Goal: Consume media (video, audio): Consume media (video, audio)

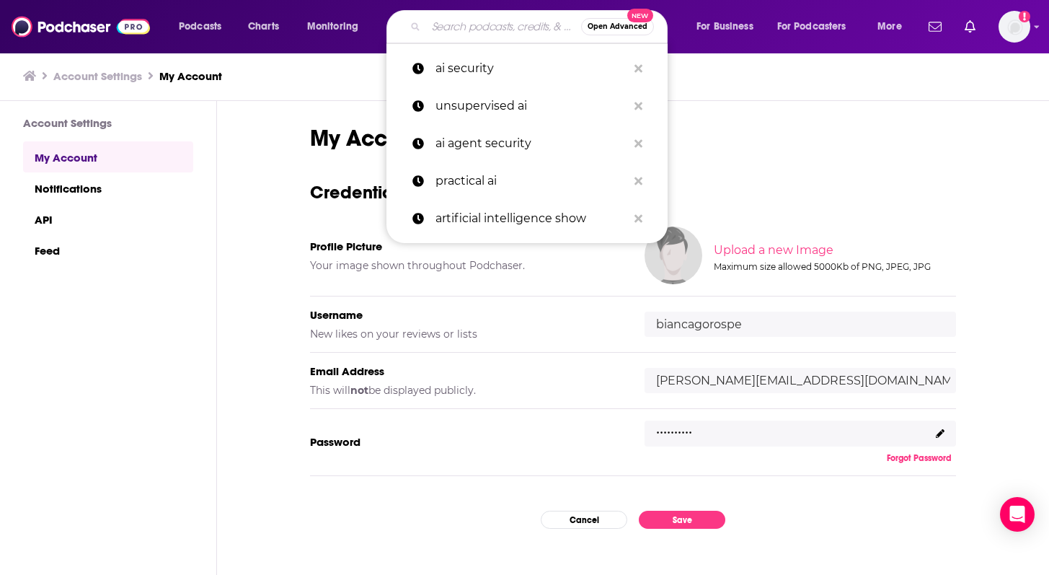
click at [472, 21] on input "Search podcasts, credits, & more..." at bounding box center [503, 26] width 155 height 23
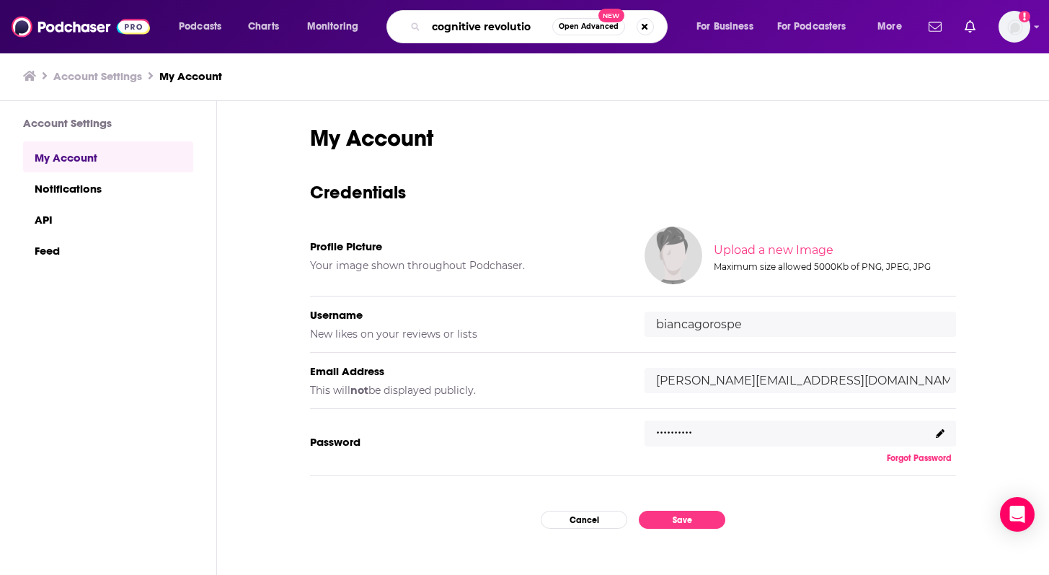
type input "cognitive revolution"
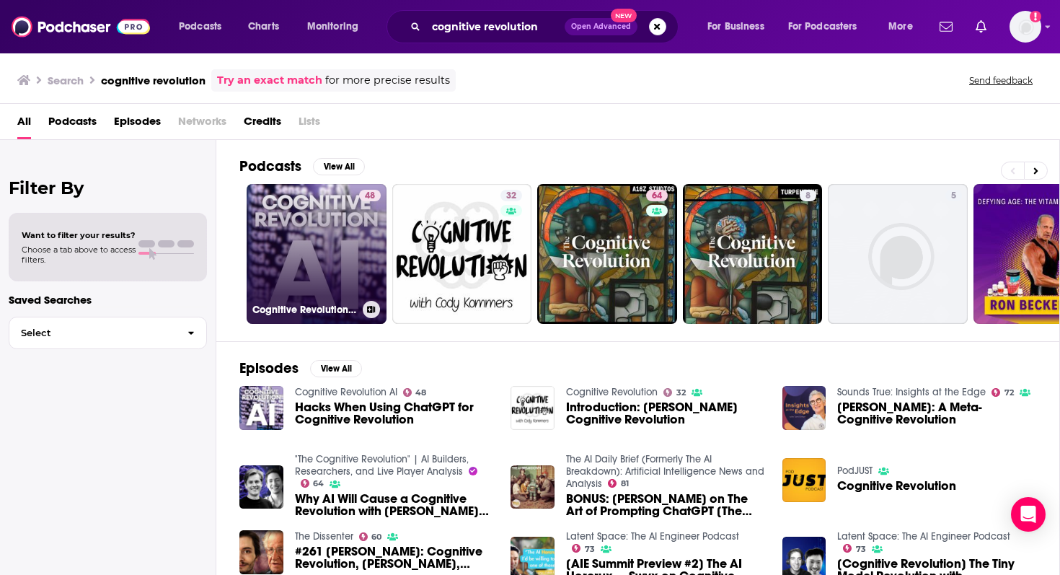
click at [289, 209] on link "48 Cognitive Revolution AI" at bounding box center [317, 254] width 140 height 140
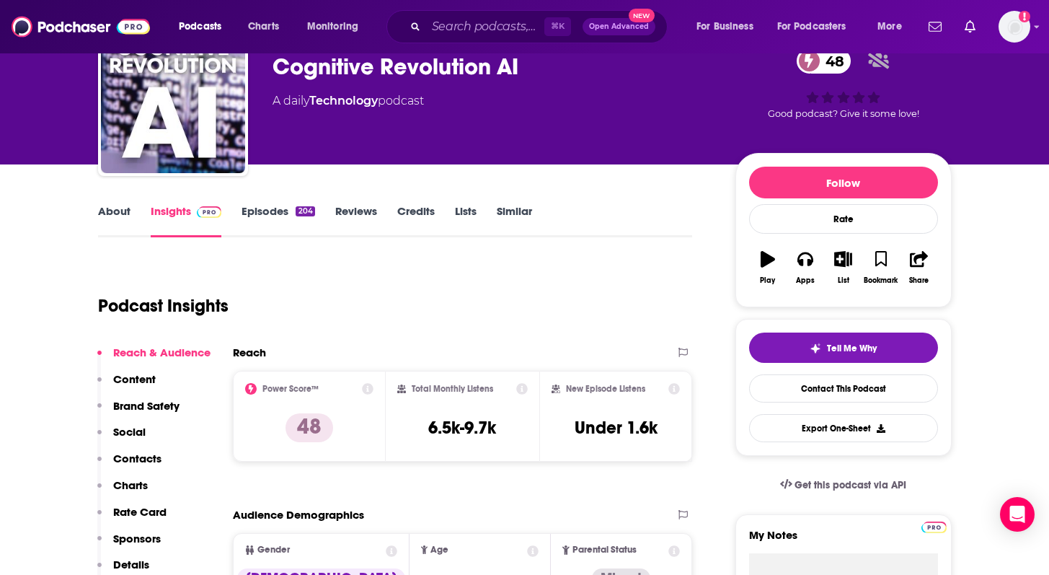
scroll to position [74, 0]
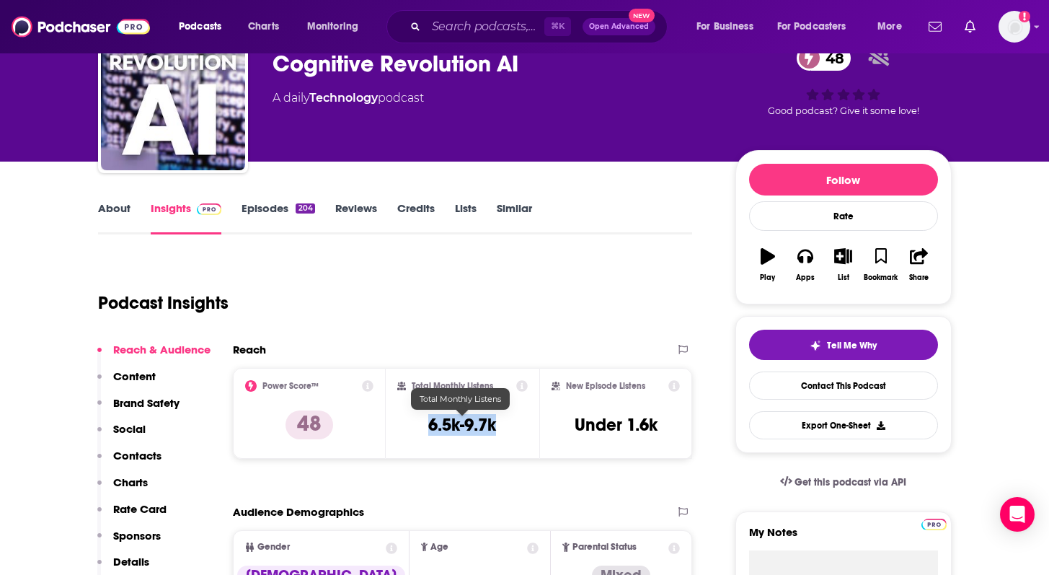
drag, startPoint x: 421, startPoint y: 420, endPoint x: 495, endPoint y: 420, distance: 73.6
click at [495, 420] on div "Total Monthly Listens 6.5k-9.7k" at bounding box center [462, 413] width 131 height 66
copy h3 "6.5k-9.7k"
click at [114, 214] on link "About" at bounding box center [114, 217] width 32 height 33
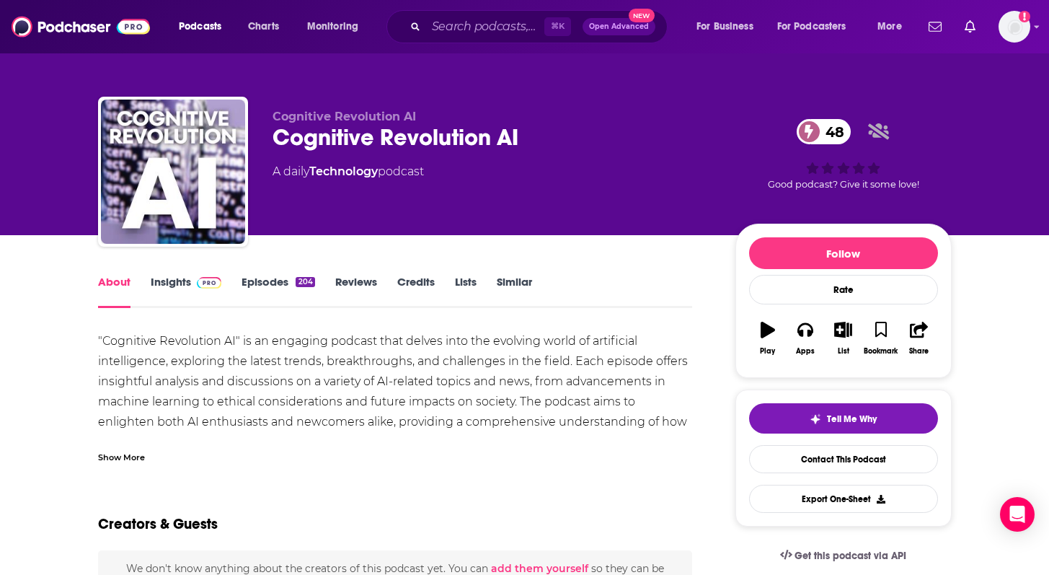
scroll to position [68, 0]
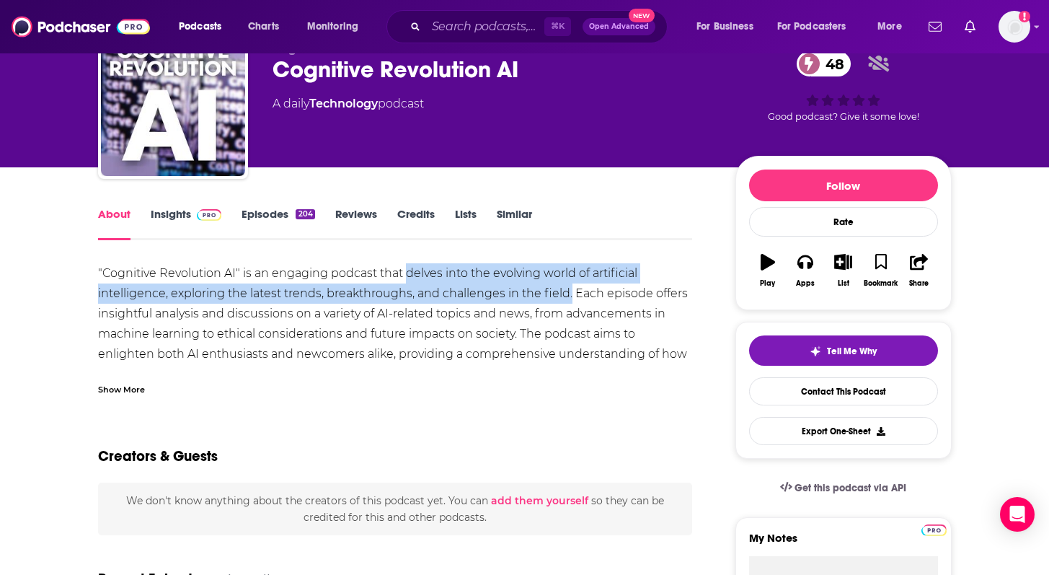
drag, startPoint x: 409, startPoint y: 273, endPoint x: 568, endPoint y: 295, distance: 160.9
click at [568, 295] on div ""Cognitive Revolution AI" is an engaging podcast that delves into the evolving …" at bounding box center [395, 323] width 595 height 121
copy div "delves into the evolving world of artificial intelligence, exploring the latest…"
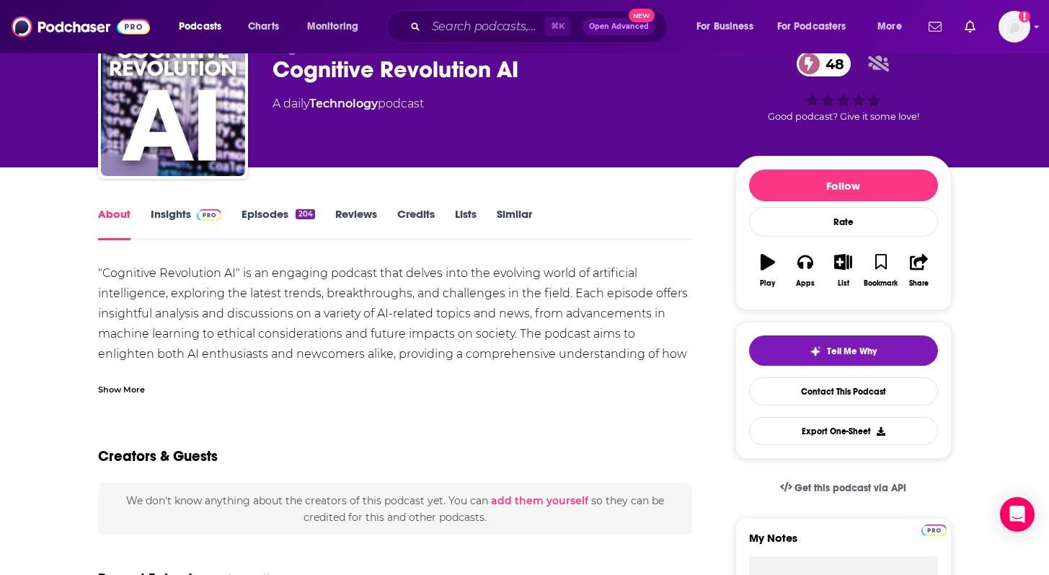
click at [278, 207] on link "Episodes 204" at bounding box center [278, 223] width 73 height 33
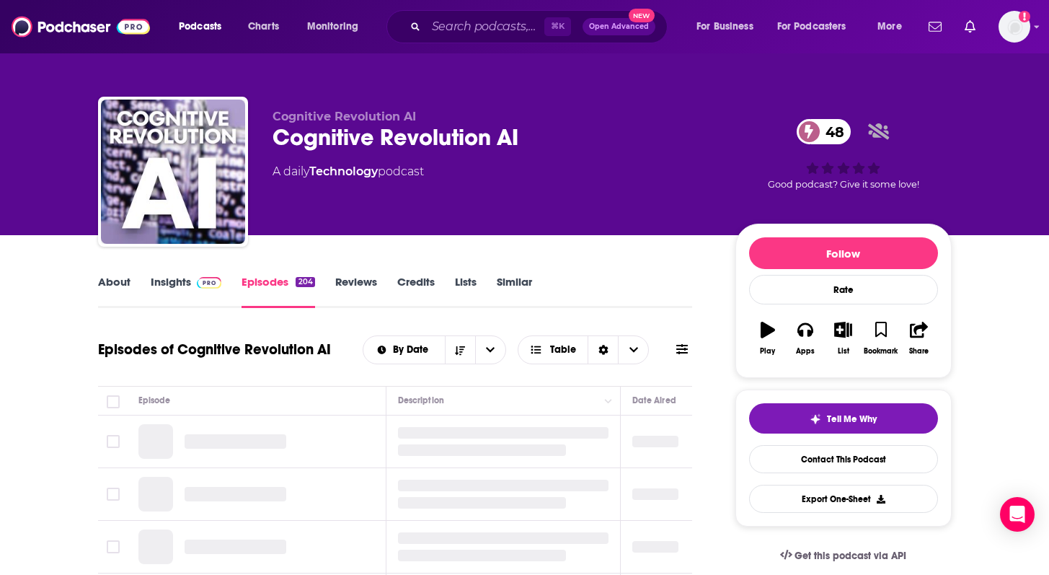
scroll to position [132, 0]
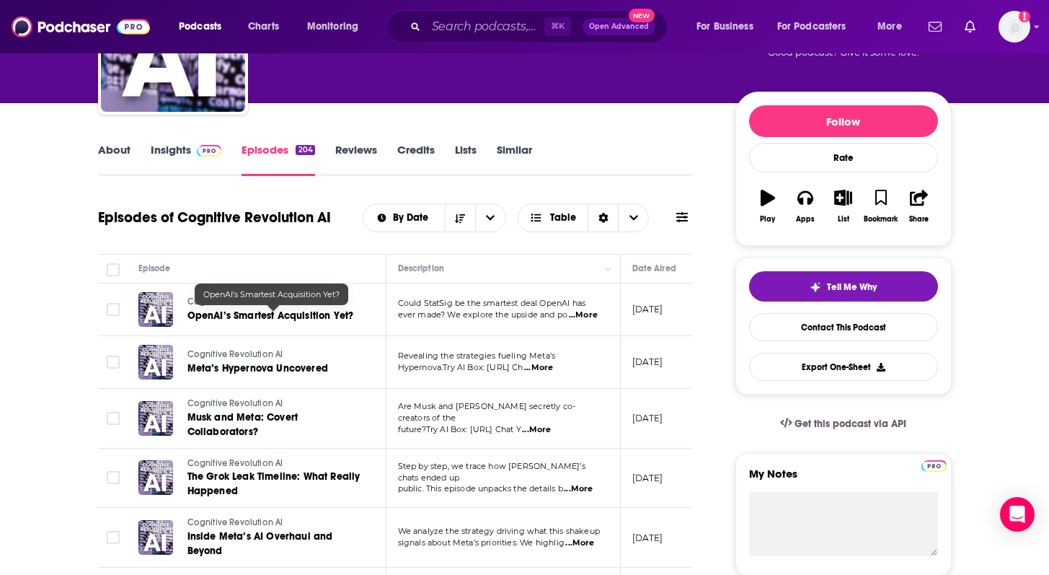
click at [249, 316] on span "OpenAI’s Smartest Acquisition Yet?" at bounding box center [270, 315] width 167 height 12
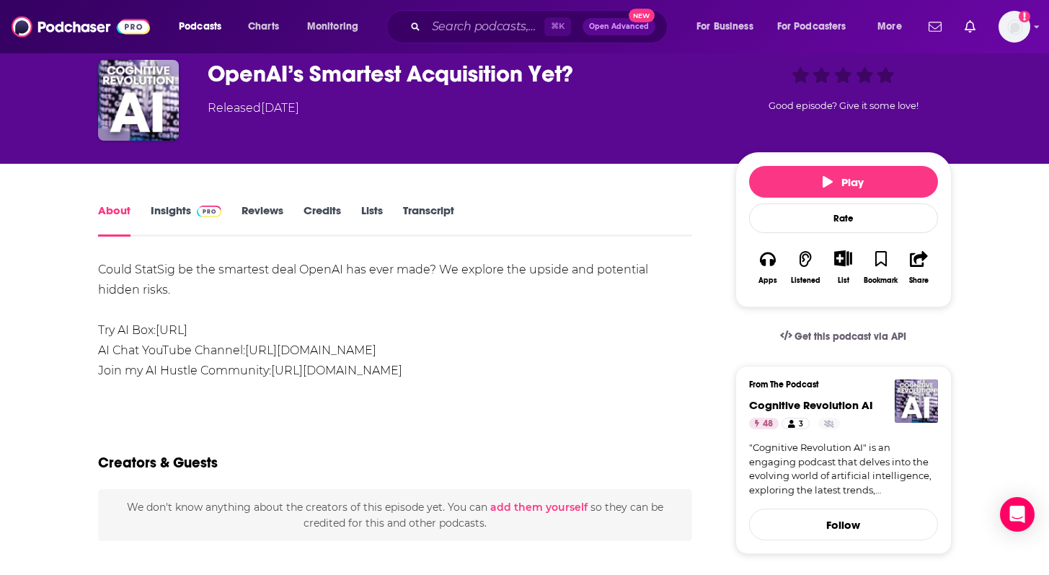
scroll to position [68, 0]
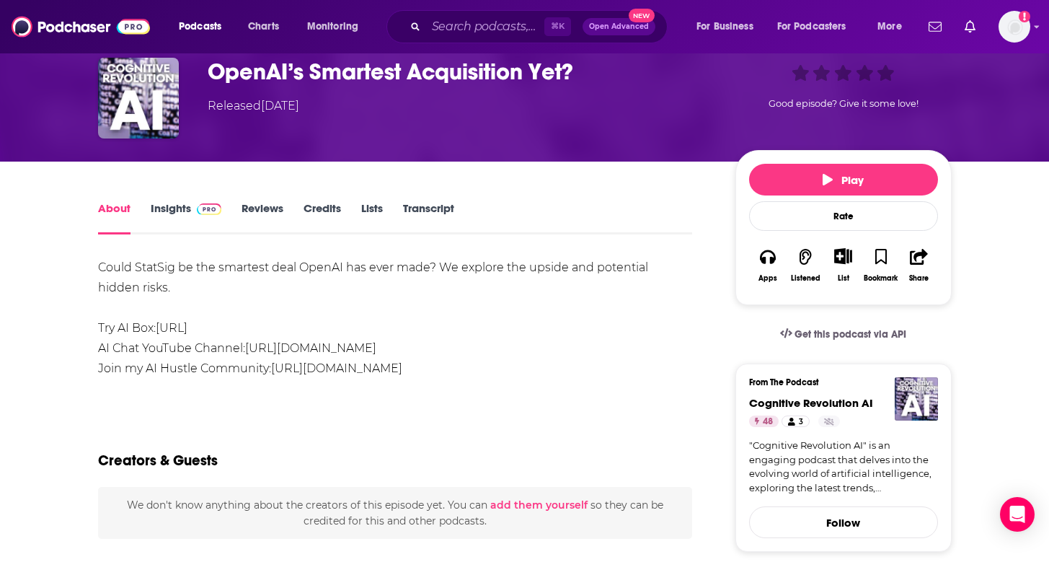
click at [412, 275] on div "Could StatSig be the smartest deal OpenAI has ever made? We explore the upside …" at bounding box center [395, 317] width 595 height 121
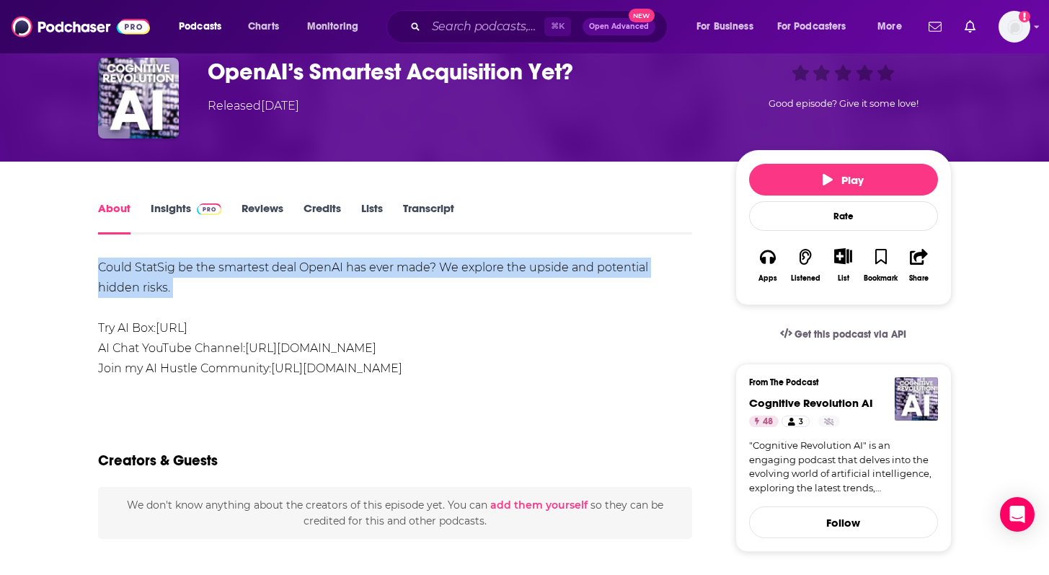
click at [412, 275] on div "Could StatSig be the smartest deal OpenAI has ever made? We explore the upside …" at bounding box center [395, 317] width 595 height 121
click at [782, 188] on button "Play" at bounding box center [843, 180] width 189 height 32
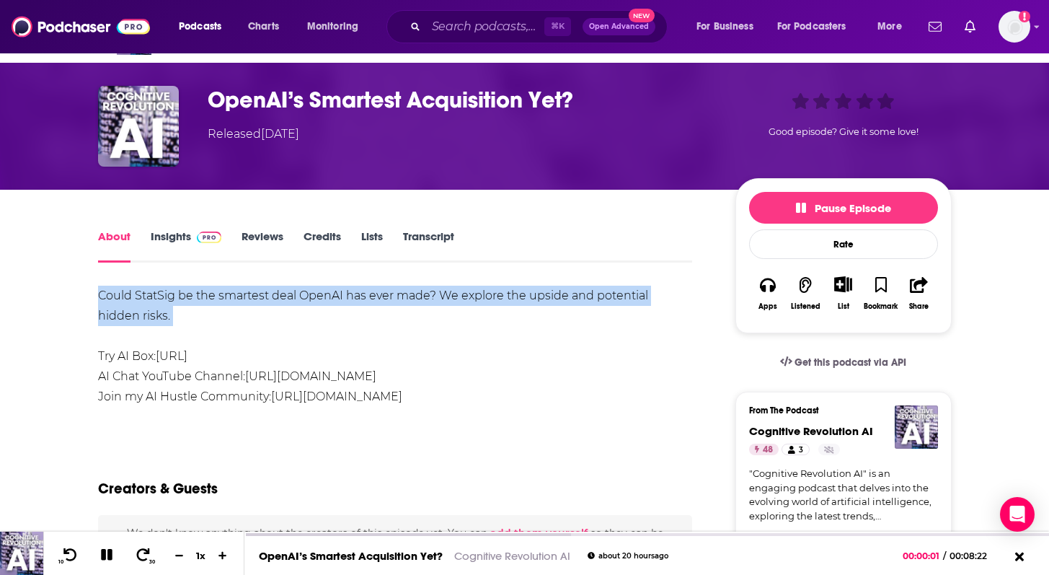
scroll to position [39, 0]
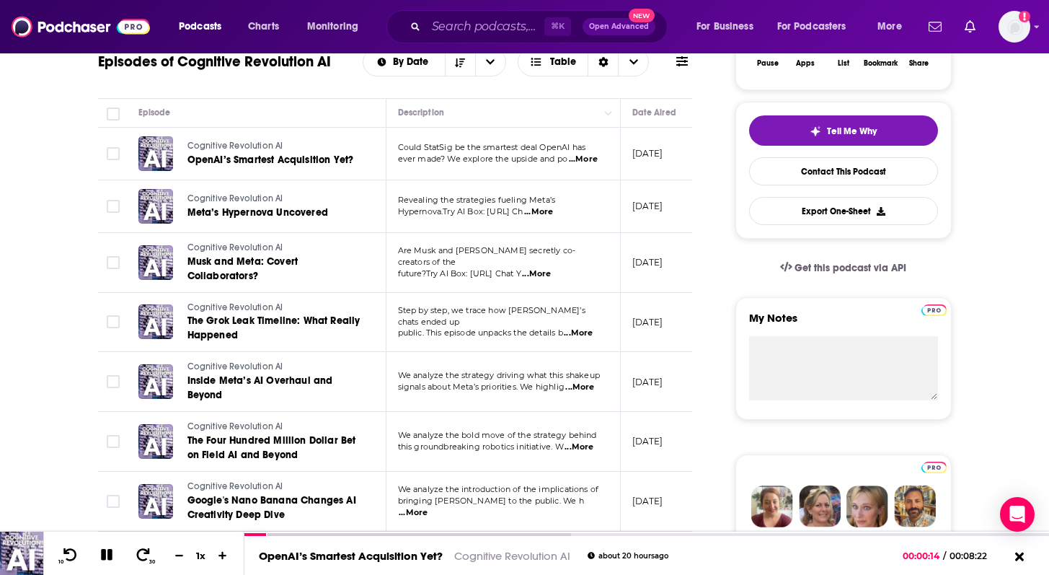
scroll to position [291, 0]
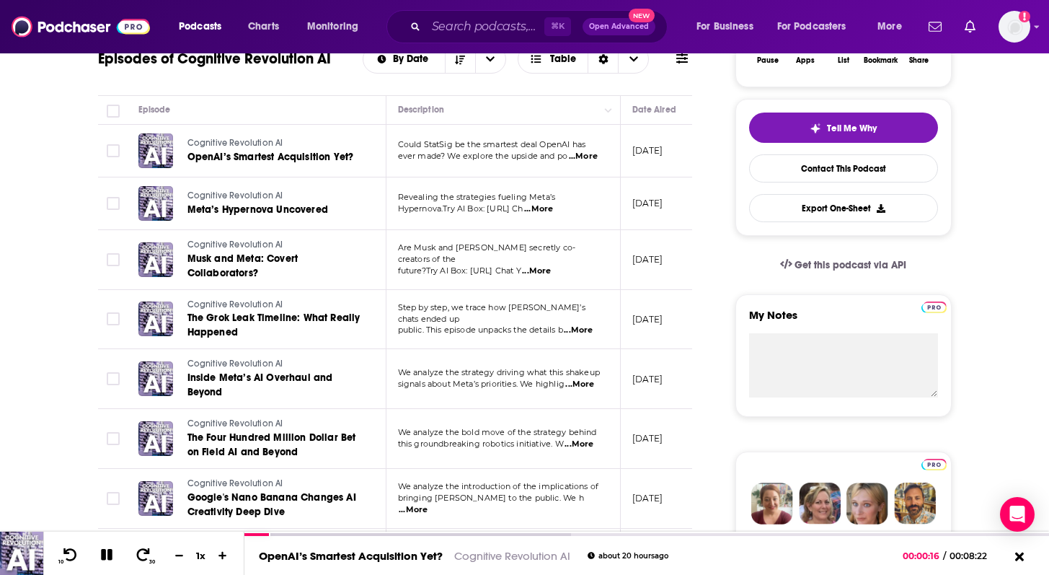
click at [590, 386] on span "...More" at bounding box center [579, 385] width 29 height 12
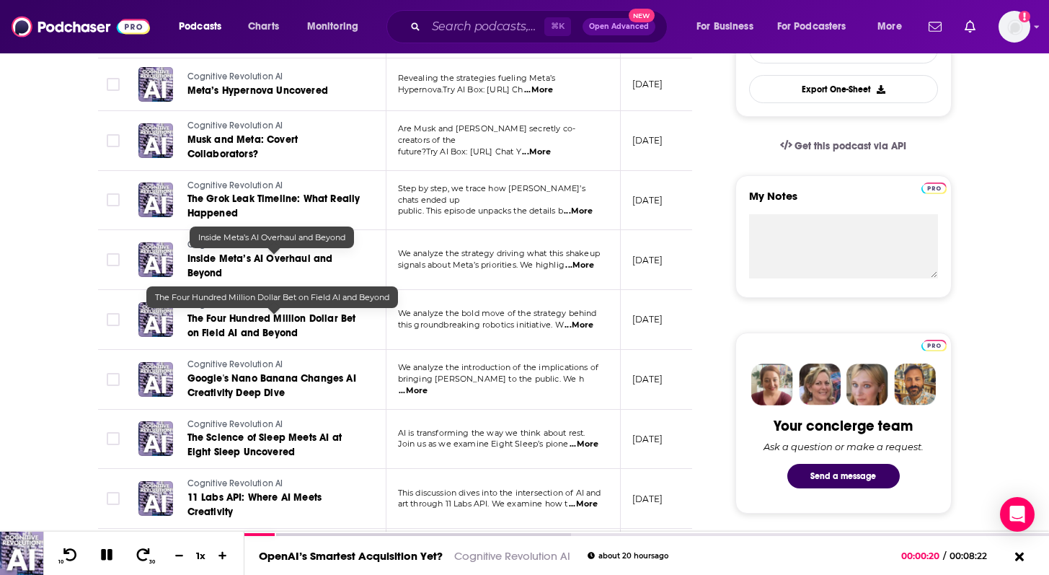
scroll to position [411, 0]
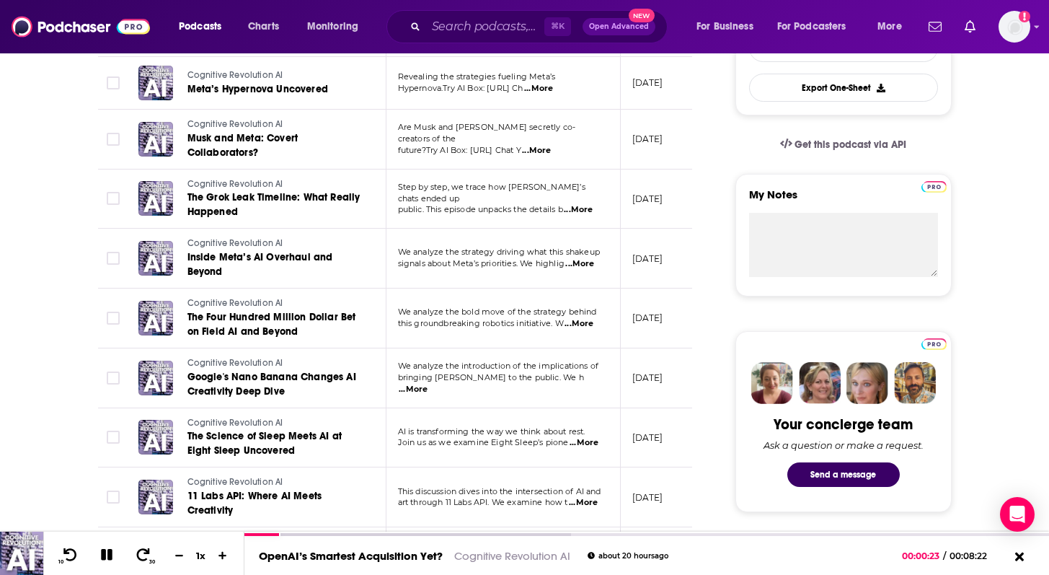
click at [428, 384] on span "...More" at bounding box center [413, 390] width 29 height 12
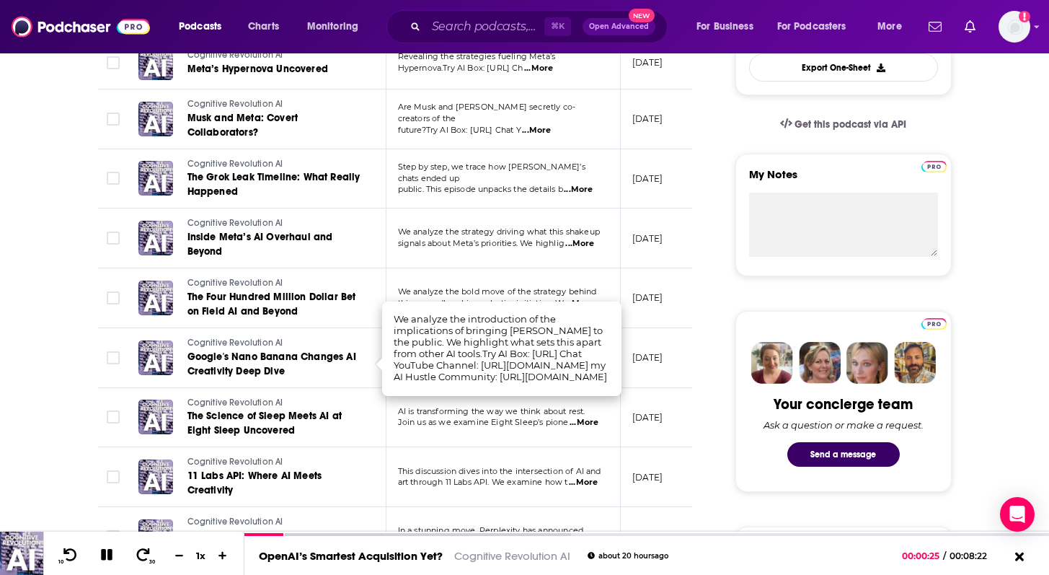
scroll to position [433, 0]
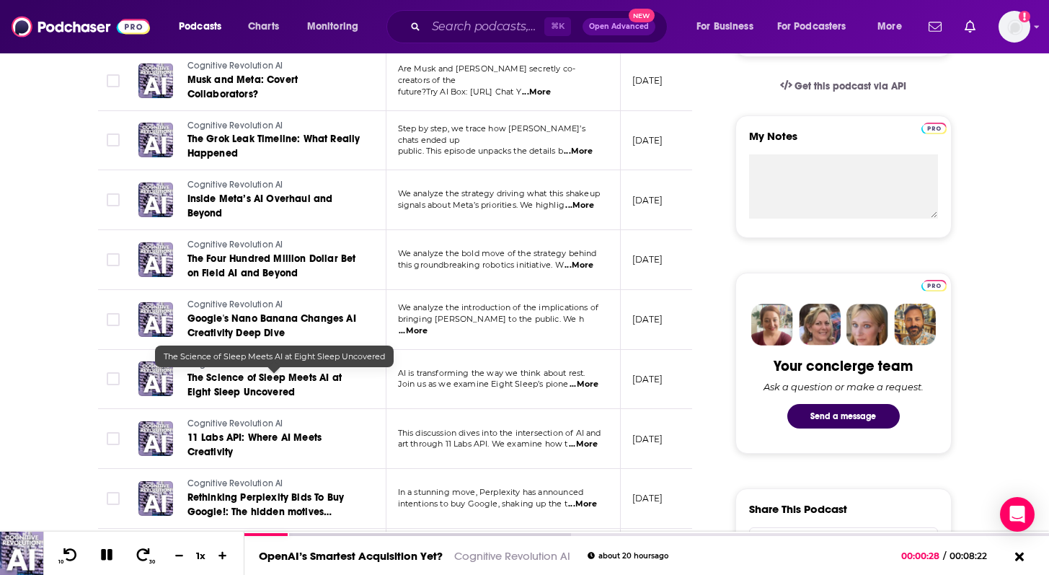
scroll to position [472, 0]
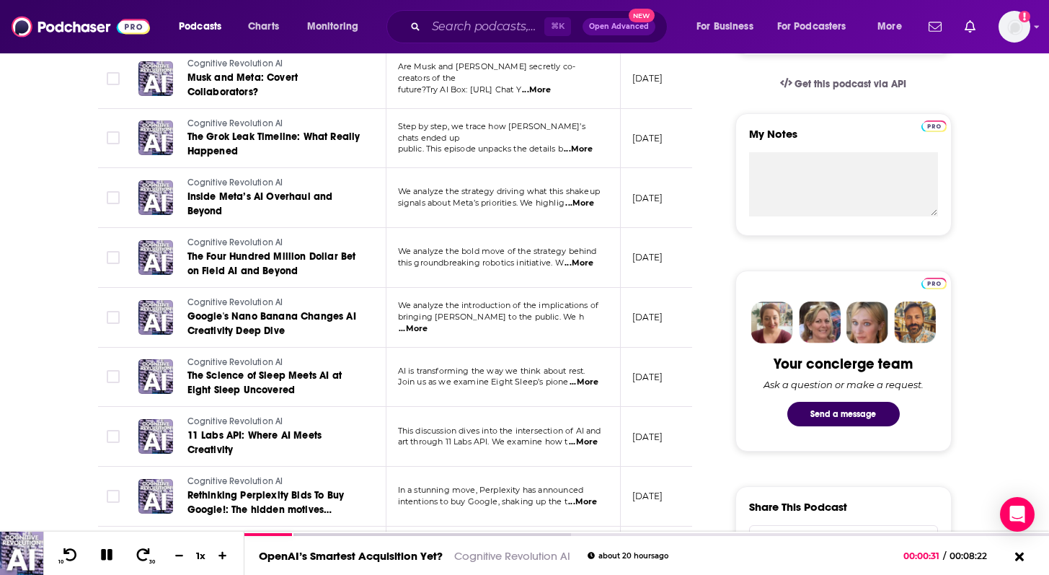
click at [588, 382] on span "...More" at bounding box center [584, 382] width 29 height 12
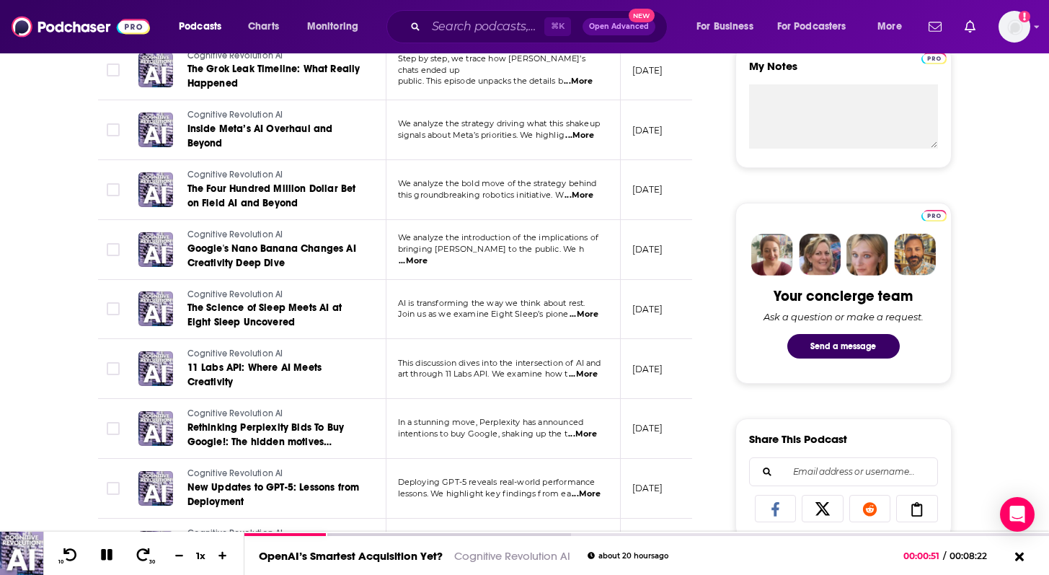
scroll to position [543, 0]
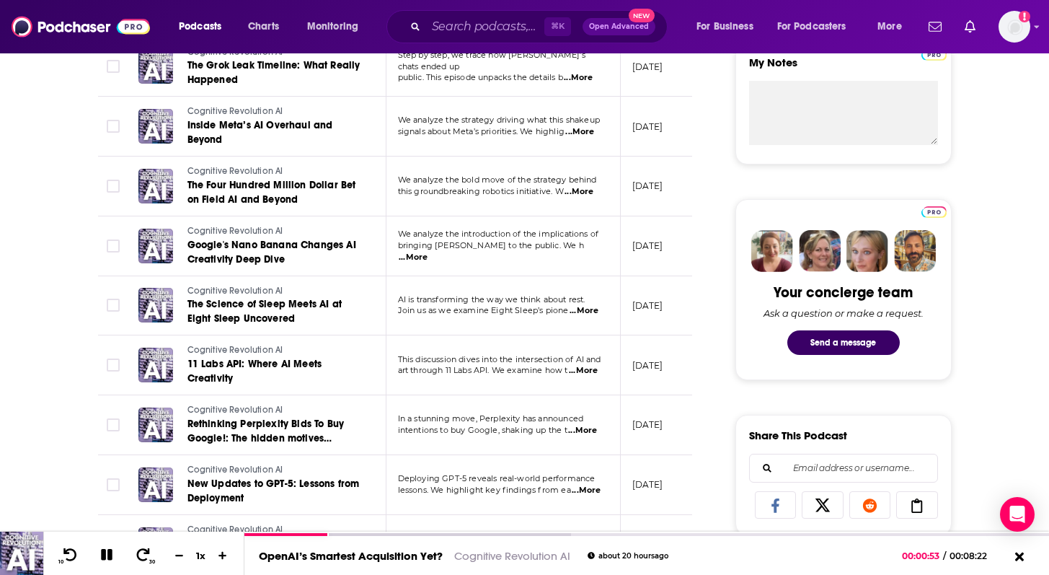
click at [585, 371] on span "...More" at bounding box center [583, 371] width 29 height 12
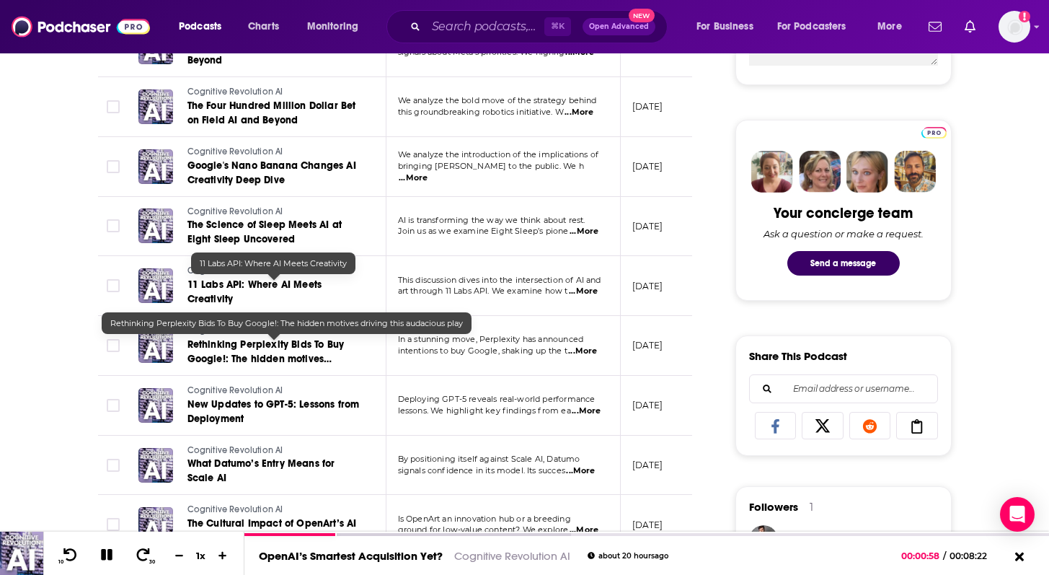
scroll to position [624, 0]
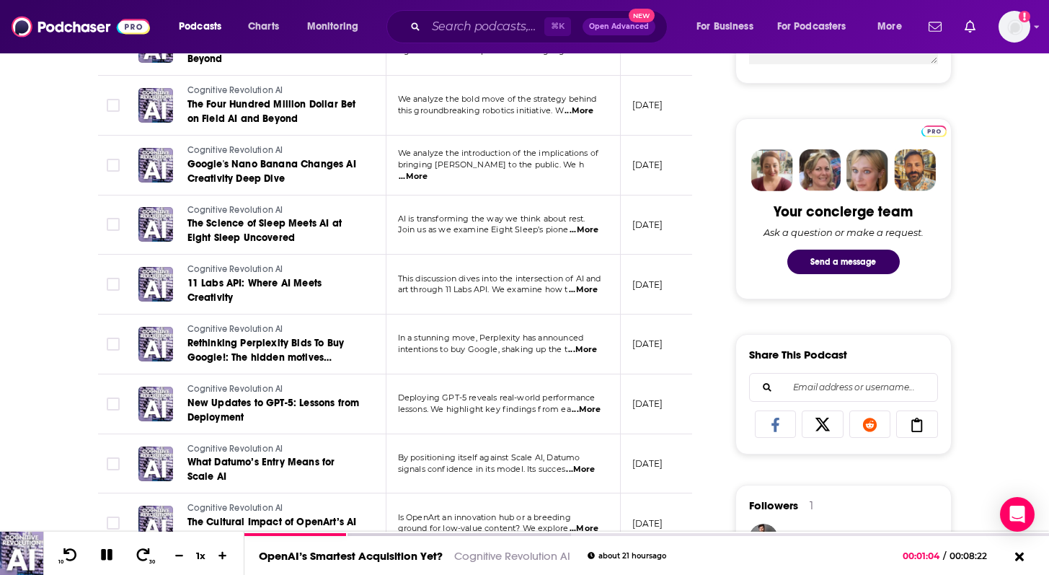
click at [587, 468] on span "...More" at bounding box center [580, 470] width 29 height 12
click at [15, 402] on div "About Insights Episodes 204 Reviews Credits Lists Similar Episodes of Cognitive…" at bounding box center [524, 576] width 1049 height 1930
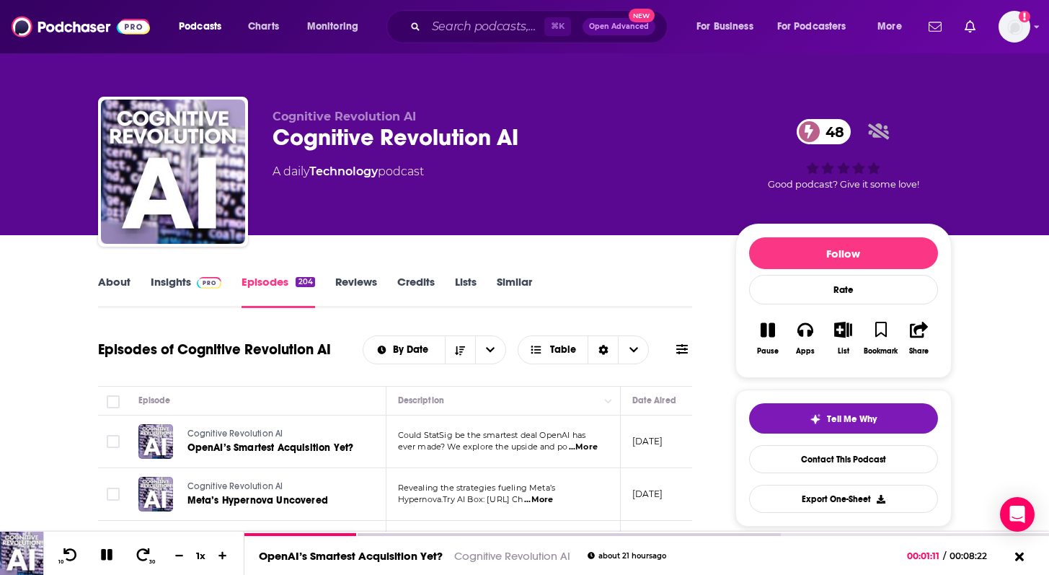
scroll to position [32, 0]
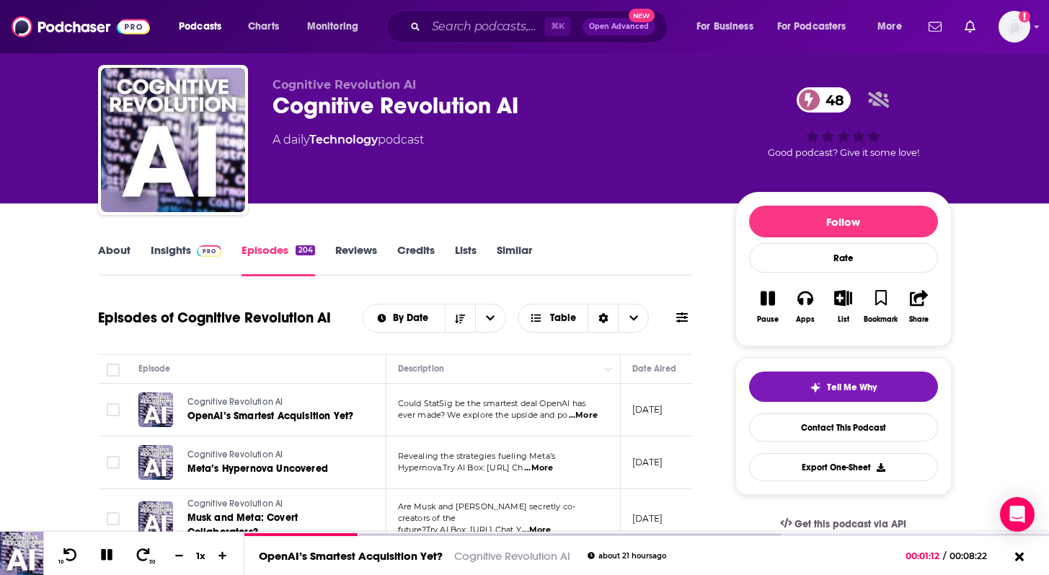
click at [161, 244] on link "Insights" at bounding box center [186, 259] width 71 height 33
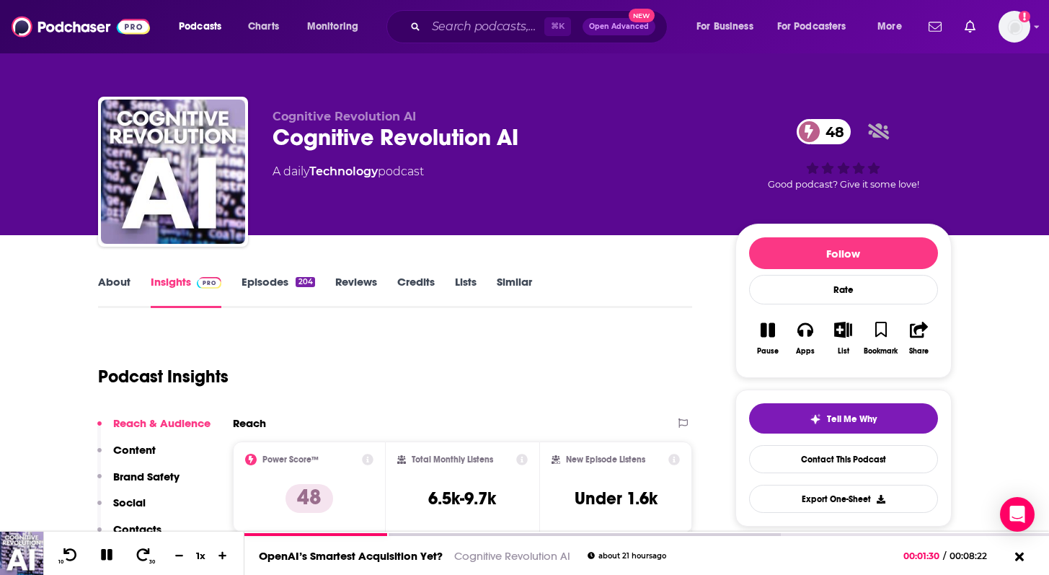
click at [125, 285] on link "About" at bounding box center [114, 291] width 32 height 33
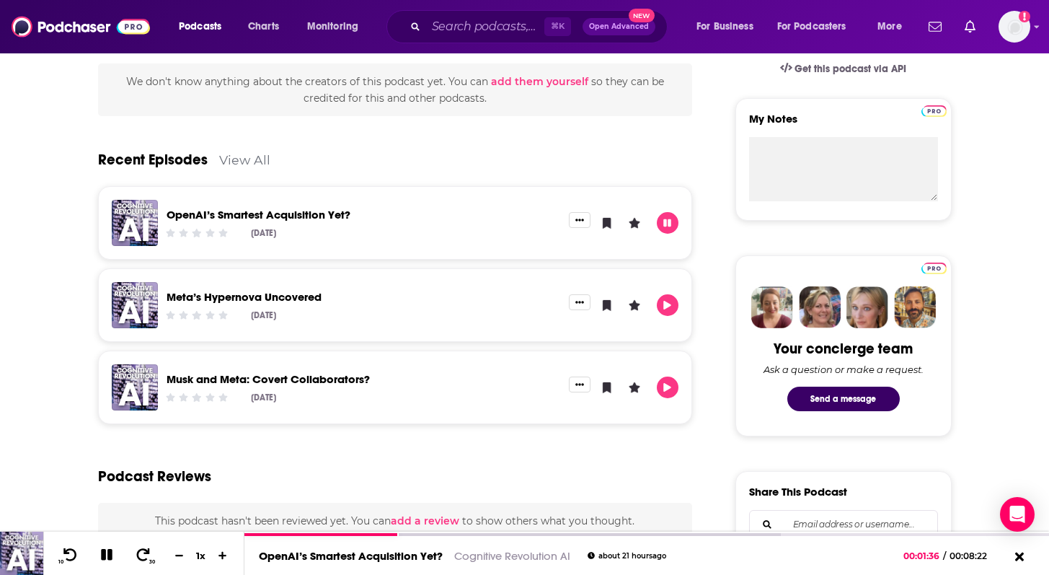
scroll to position [487, 0]
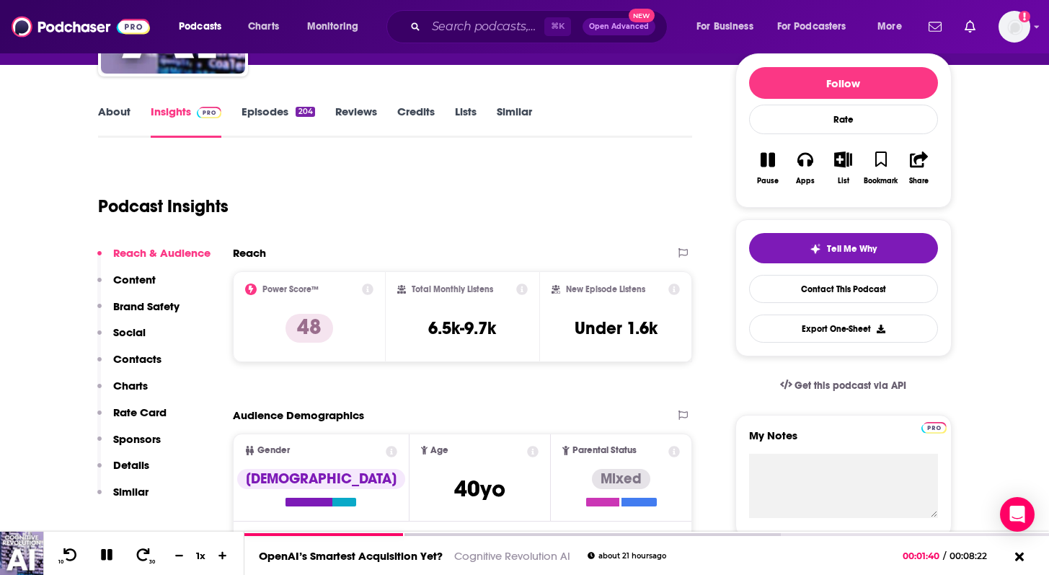
scroll to position [172, 0]
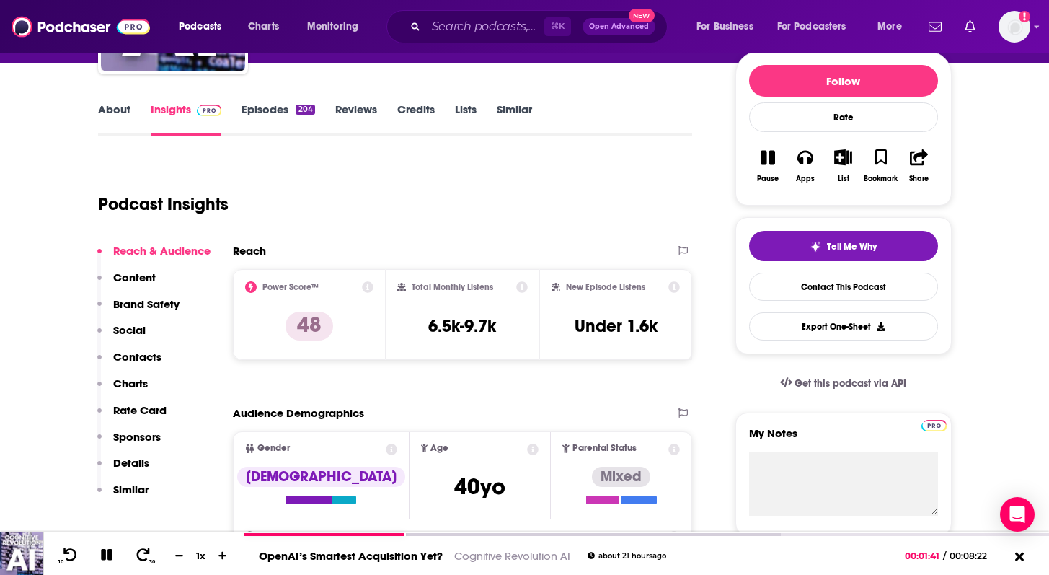
click at [268, 112] on link "Episodes 204" at bounding box center [278, 118] width 73 height 33
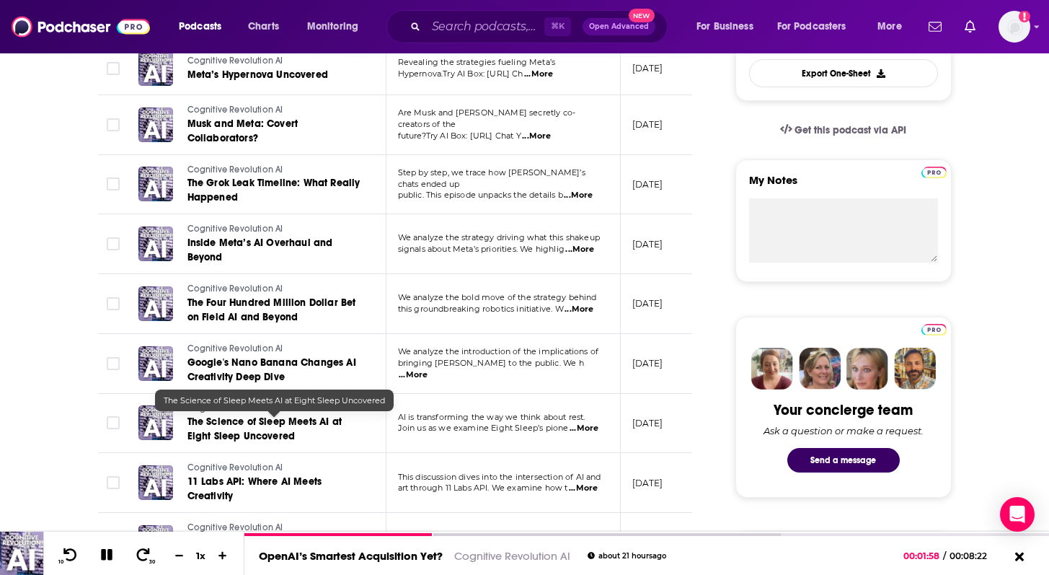
scroll to position [426, 0]
click at [193, 427] on span "The Science of Sleep Meets AI at Eight Sleep Uncovered" at bounding box center [264, 428] width 154 height 27
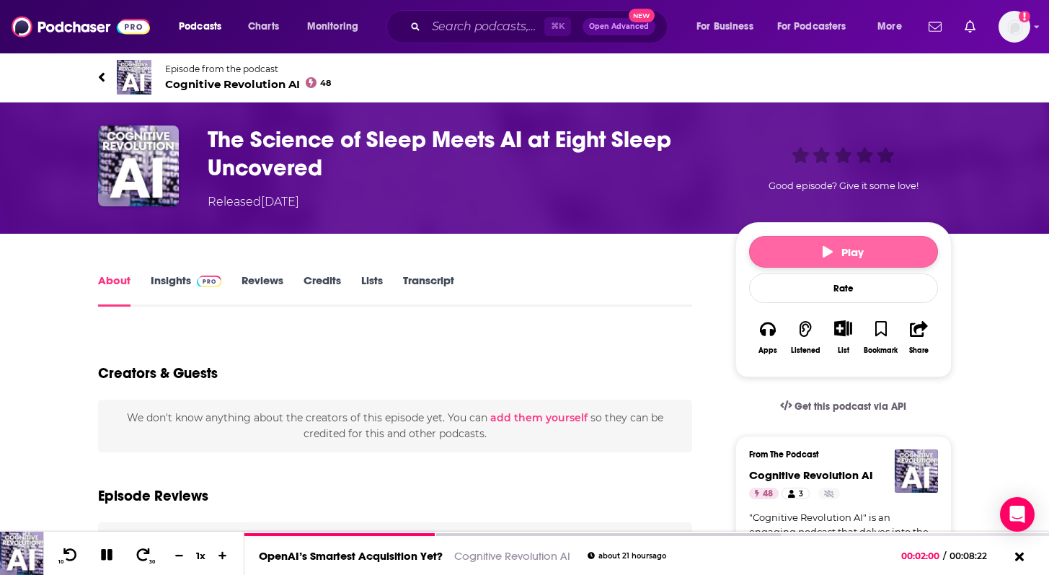
click at [832, 252] on span "Play" at bounding box center [843, 252] width 41 height 14
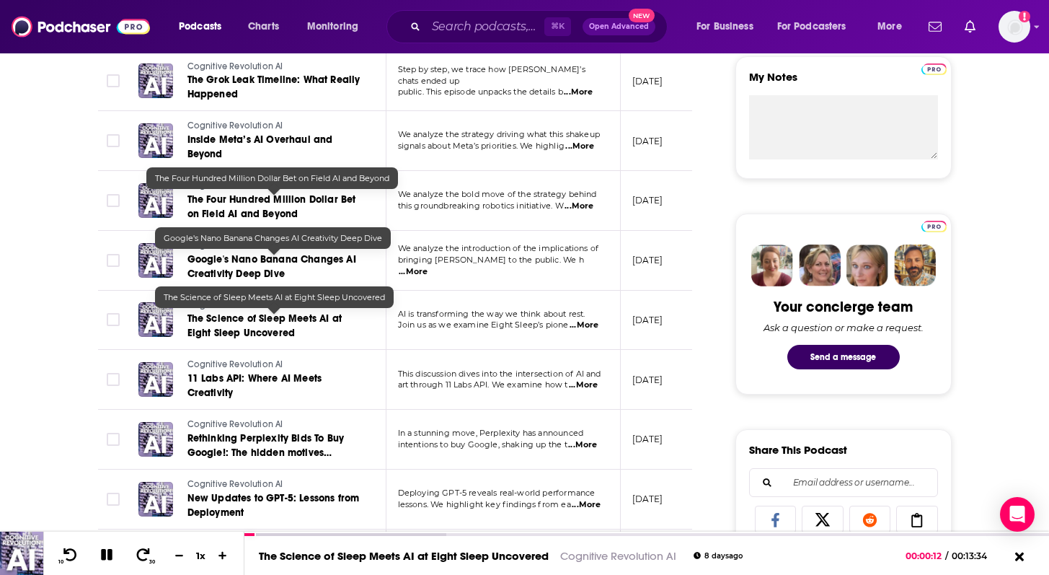
scroll to position [529, 0]
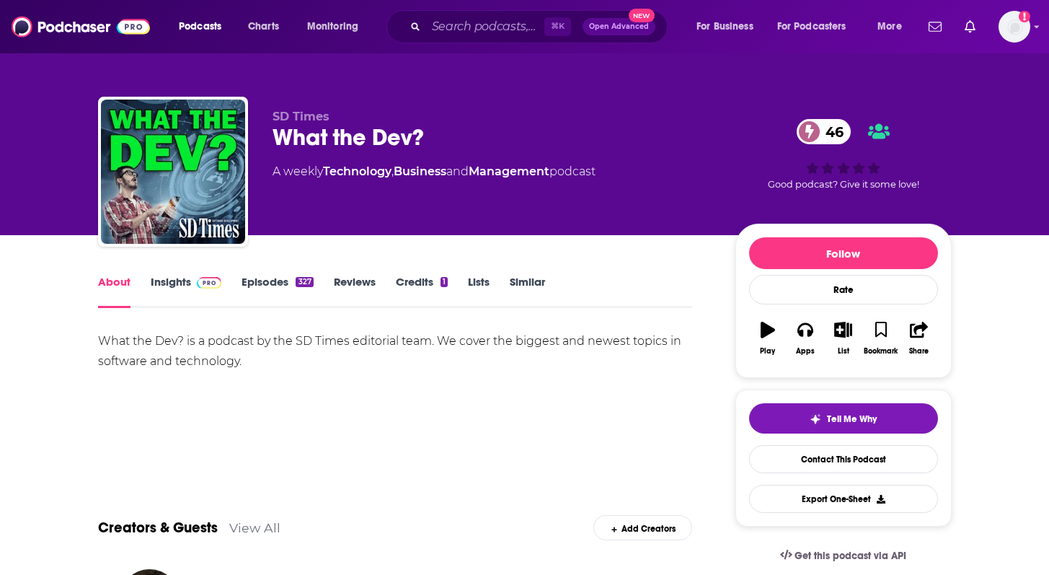
click at [259, 281] on link "Episodes 327" at bounding box center [277, 291] width 71 height 33
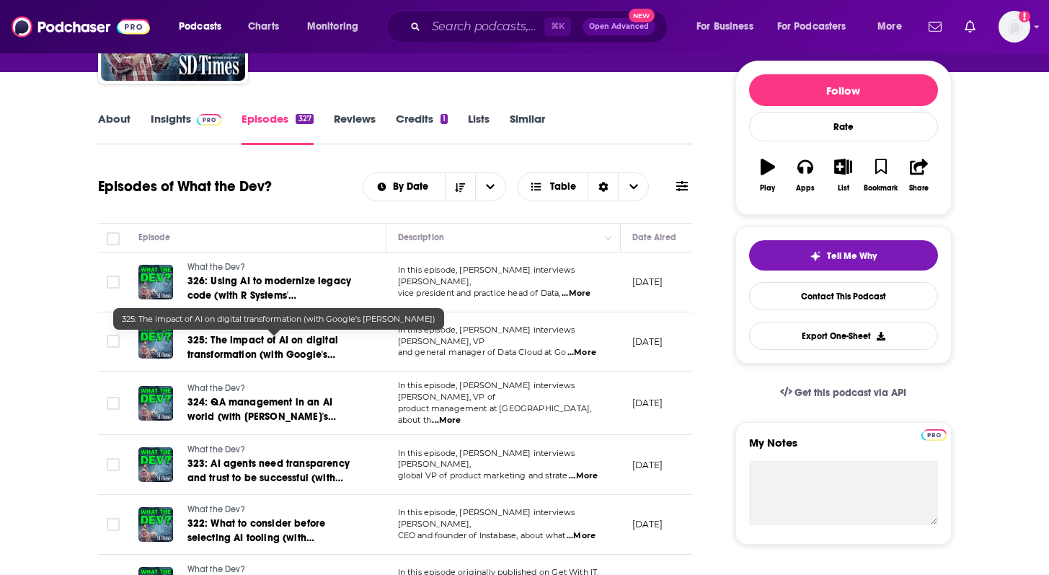
scroll to position [170, 0]
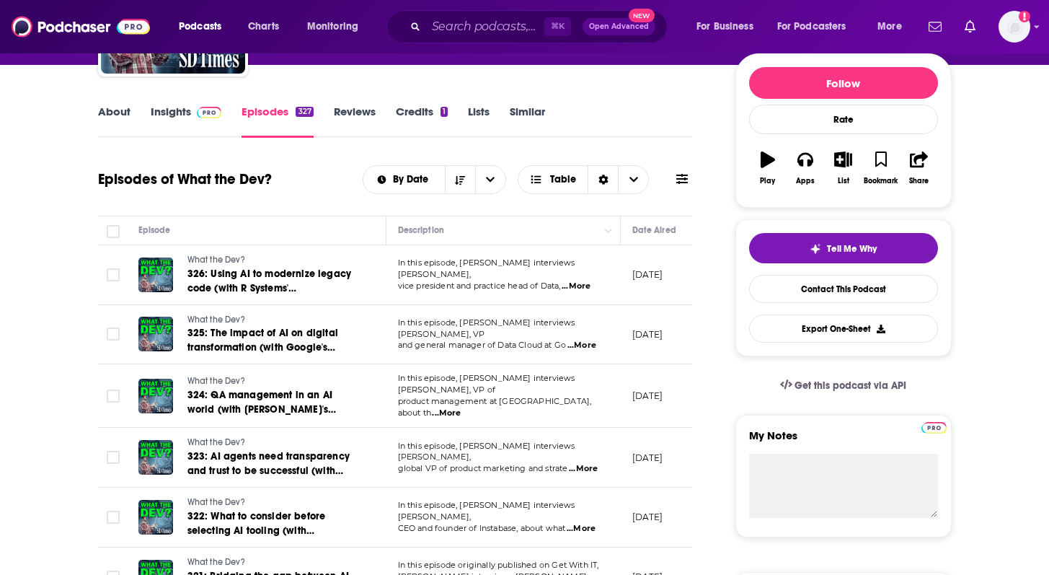
click at [588, 281] on span "...More" at bounding box center [576, 287] width 29 height 12
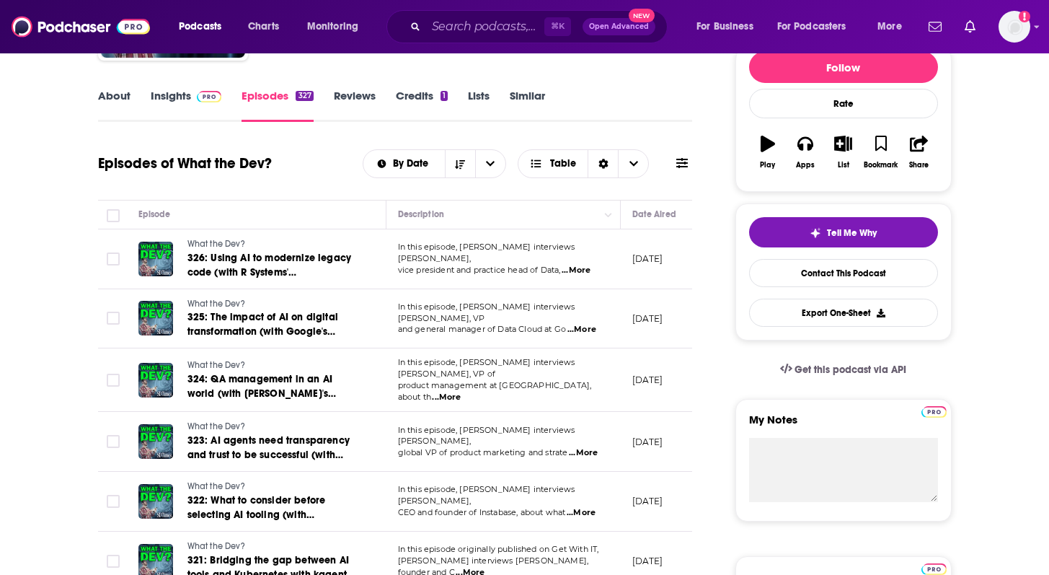
scroll to position [191, 0]
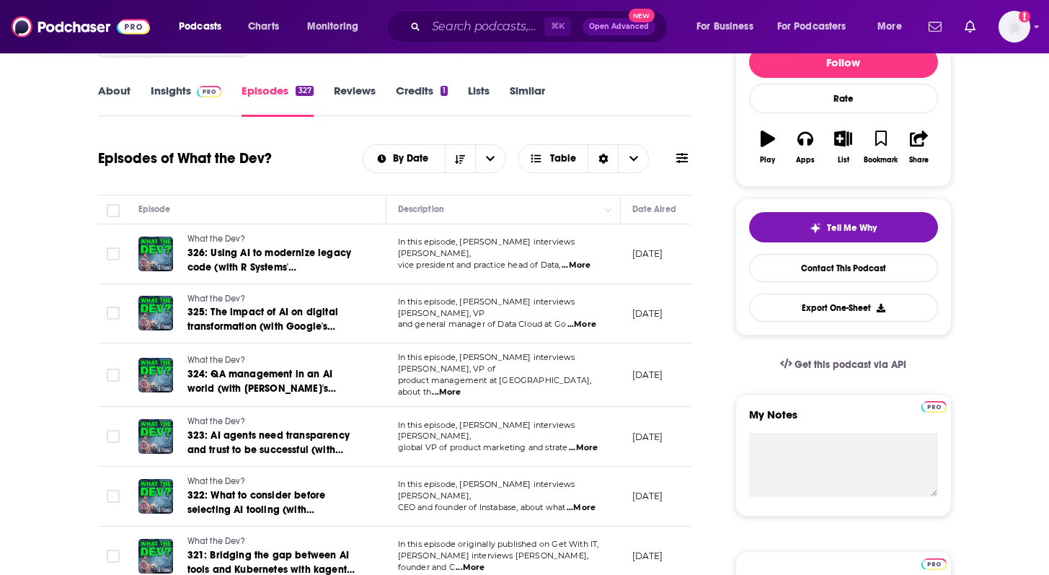
click at [579, 319] on span "...More" at bounding box center [582, 325] width 29 height 12
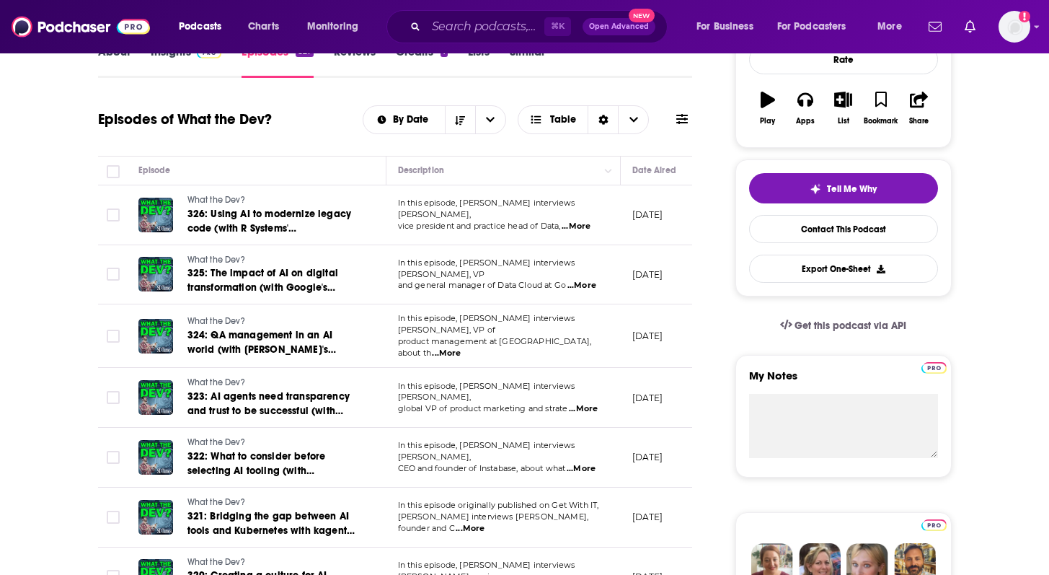
scroll to position [231, 0]
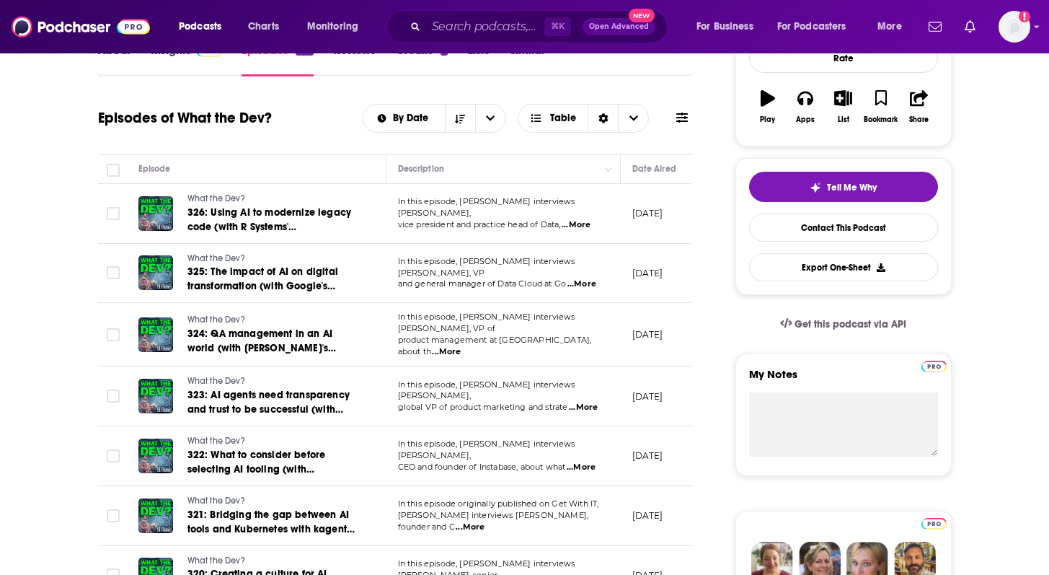
click at [461, 346] on span "...More" at bounding box center [446, 352] width 29 height 12
click at [101, 347] on td at bounding box center [112, 334] width 29 height 63
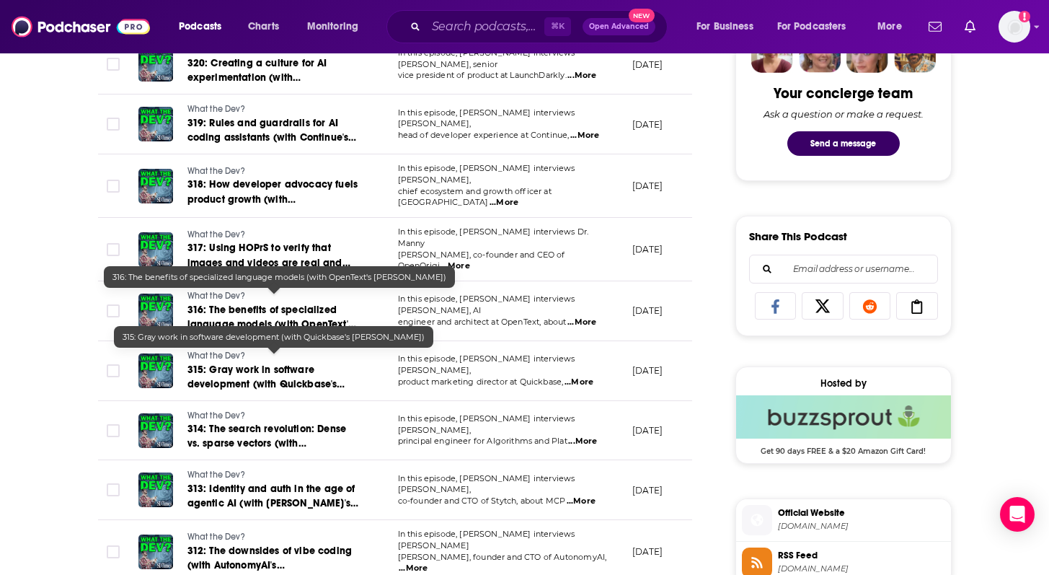
scroll to position [773, 0]
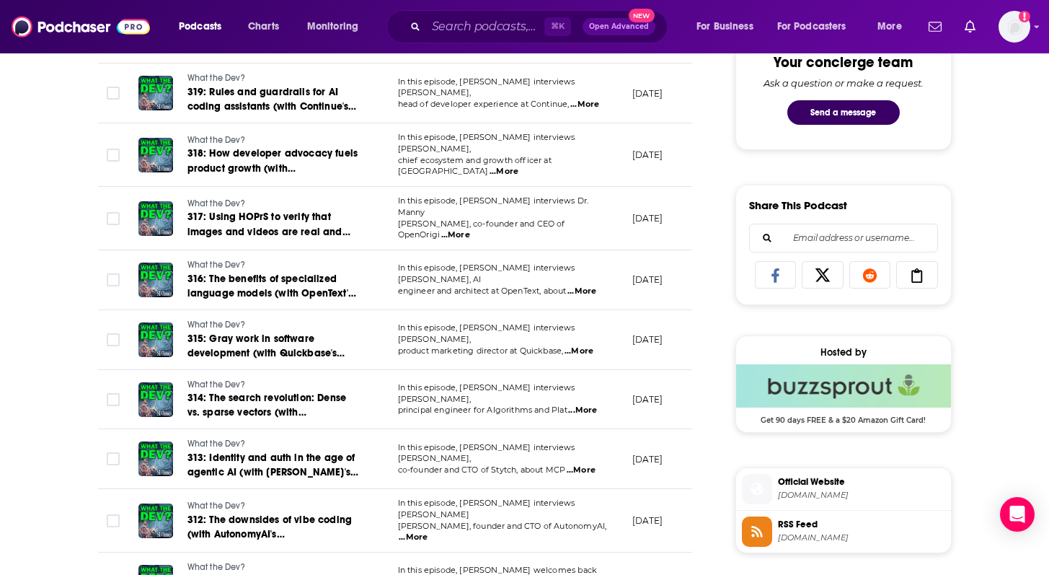
click at [583, 405] on span "...More" at bounding box center [582, 411] width 29 height 12
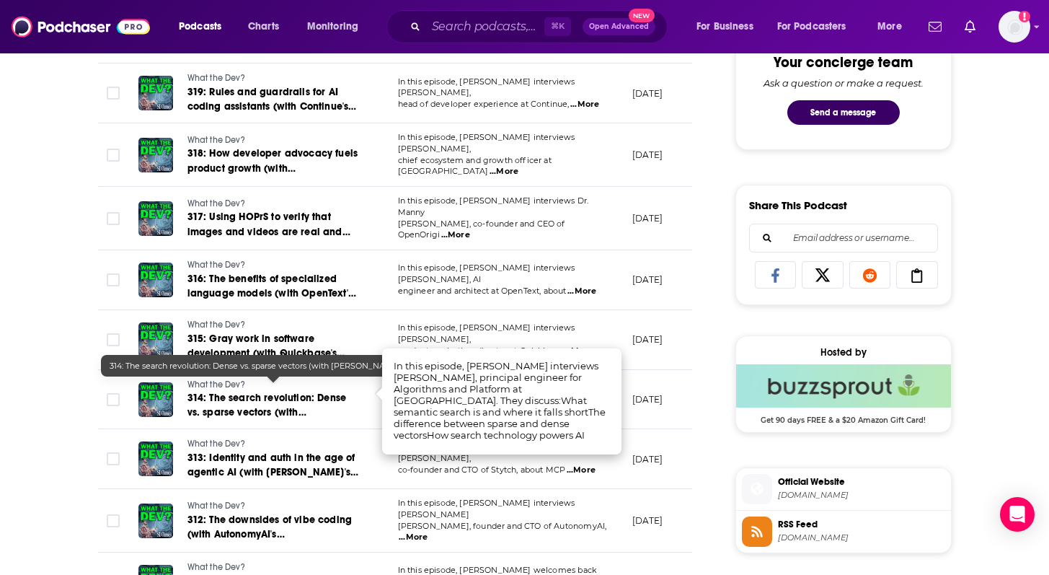
click at [17, 389] on div "About Insights Episodes 327 Reviews Credits 1 Lists Similar Episodes of What th…" at bounding box center [524, 427] width 1049 height 1930
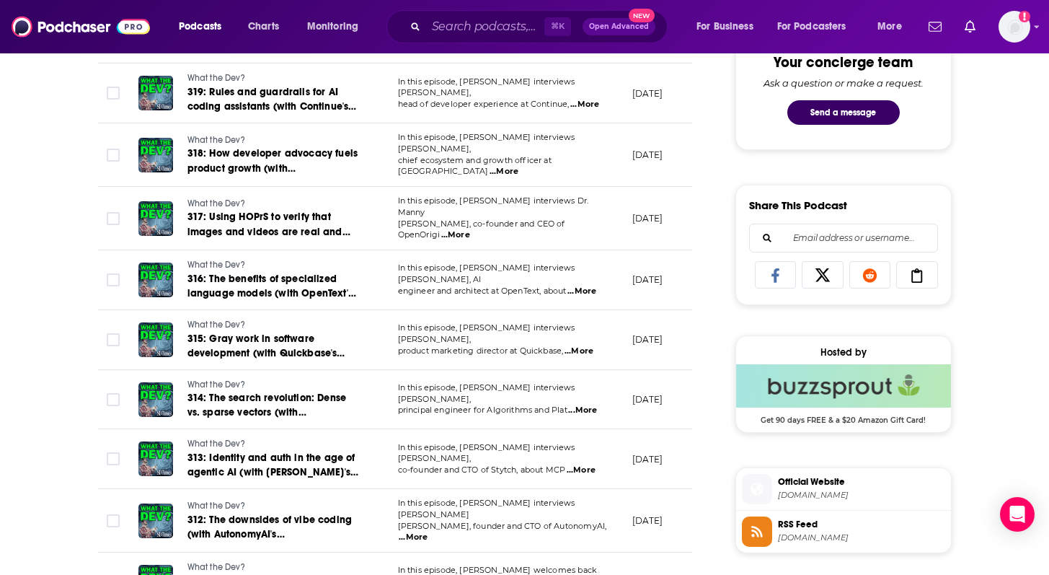
click at [591, 464] on span "...More" at bounding box center [581, 470] width 29 height 12
click at [64, 423] on div "About Insights Episodes 327 Reviews Credits 1 Lists Similar Episodes of What th…" at bounding box center [524, 427] width 923 height 1930
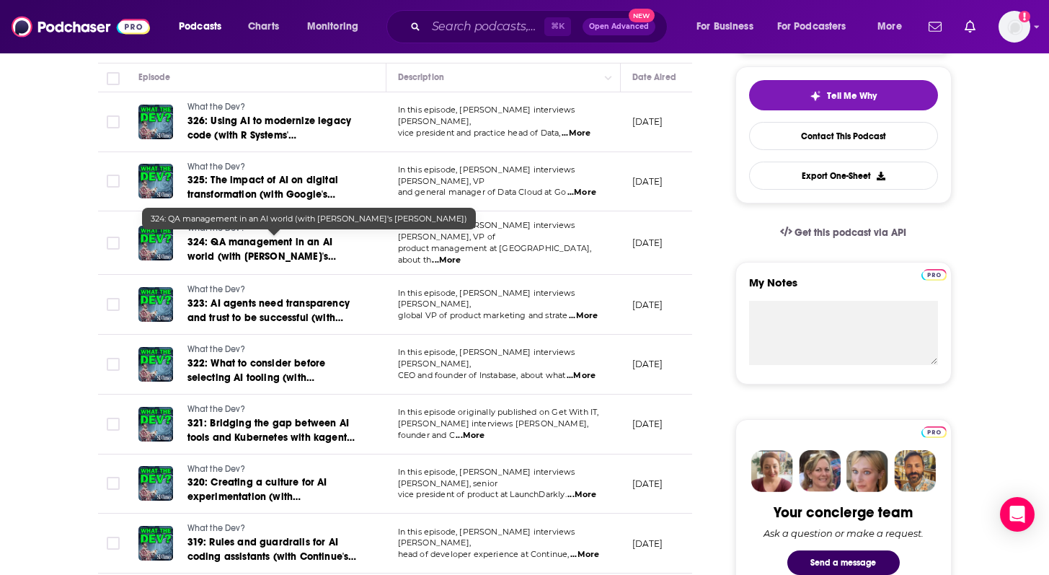
scroll to position [314, 0]
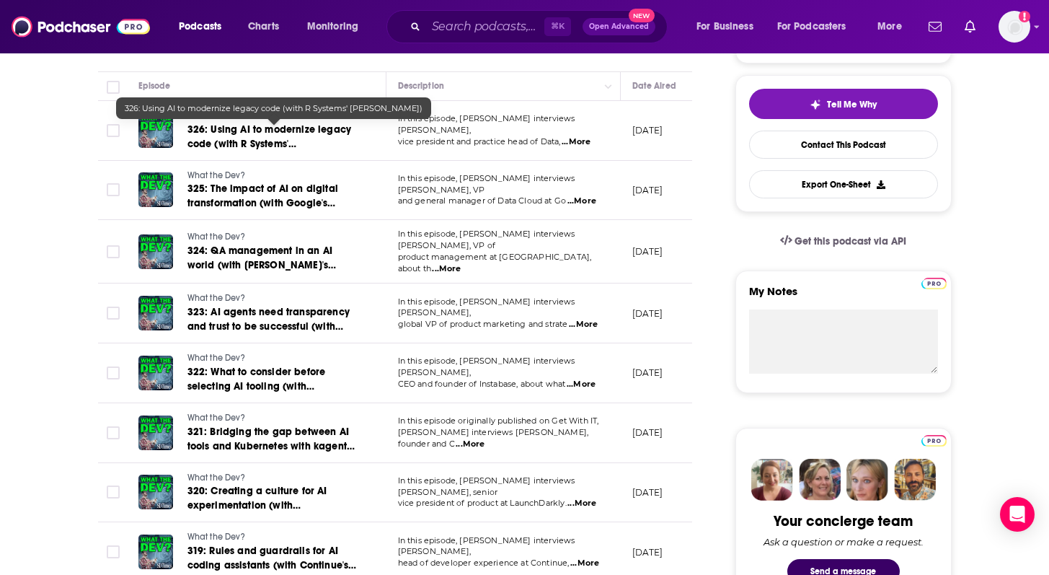
click at [312, 137] on link "326: Using AI to modernize legacy code (with R Systems' [PERSON_NAME])" at bounding box center [273, 137] width 173 height 29
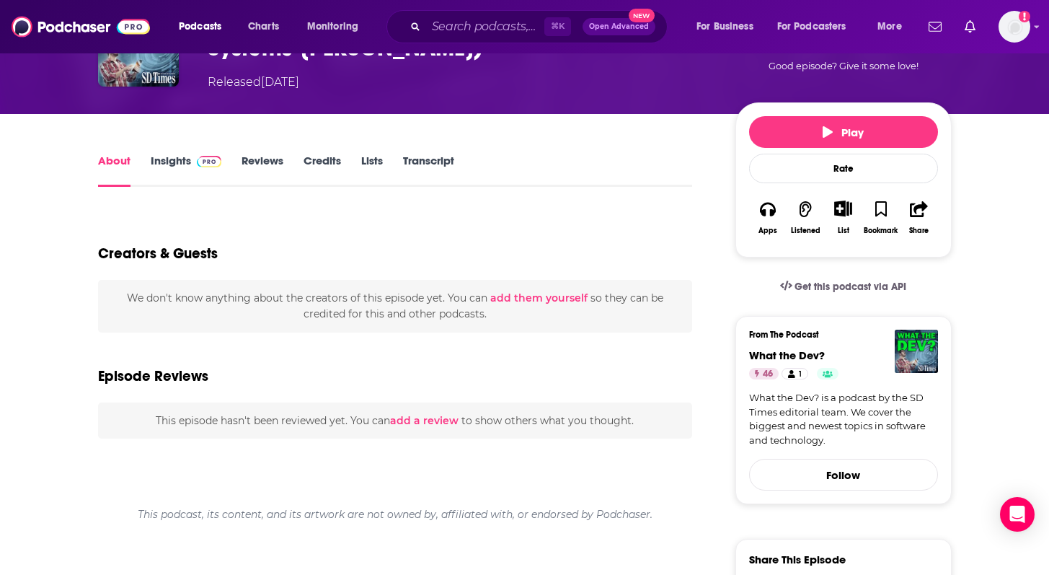
scroll to position [121, 0]
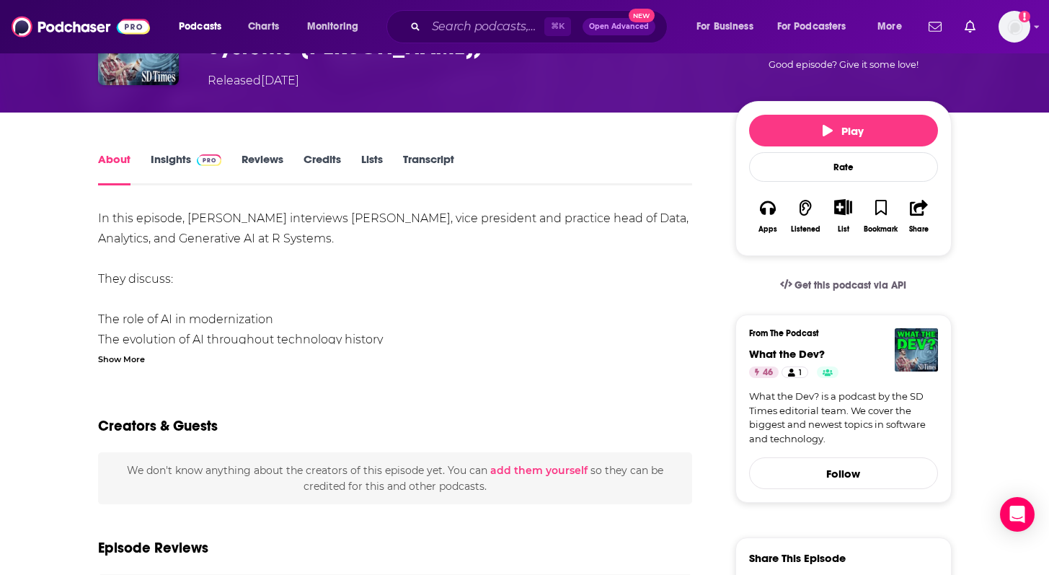
click at [129, 353] on div "Show More" at bounding box center [121, 358] width 47 height 14
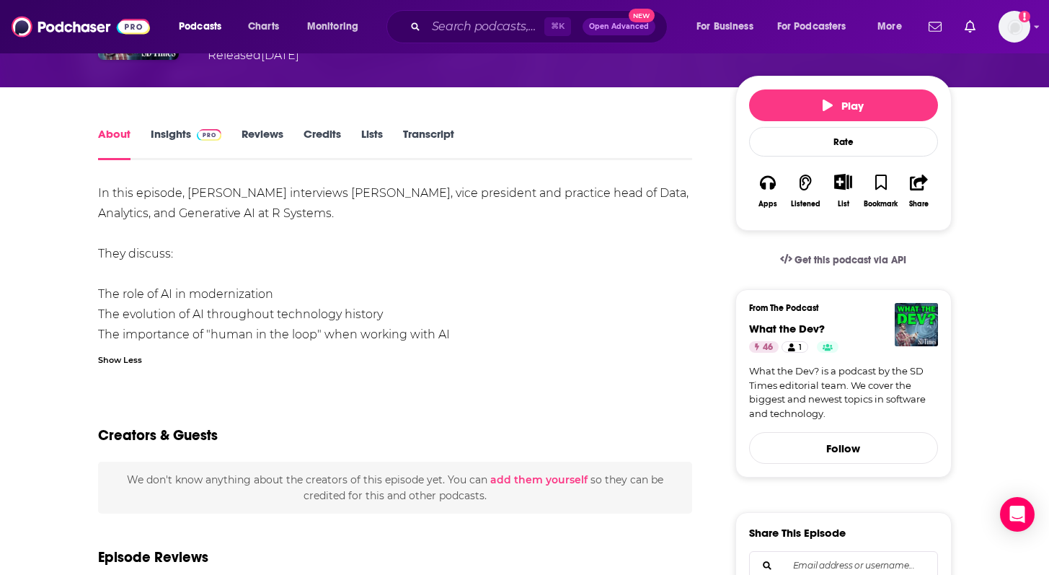
scroll to position [147, 0]
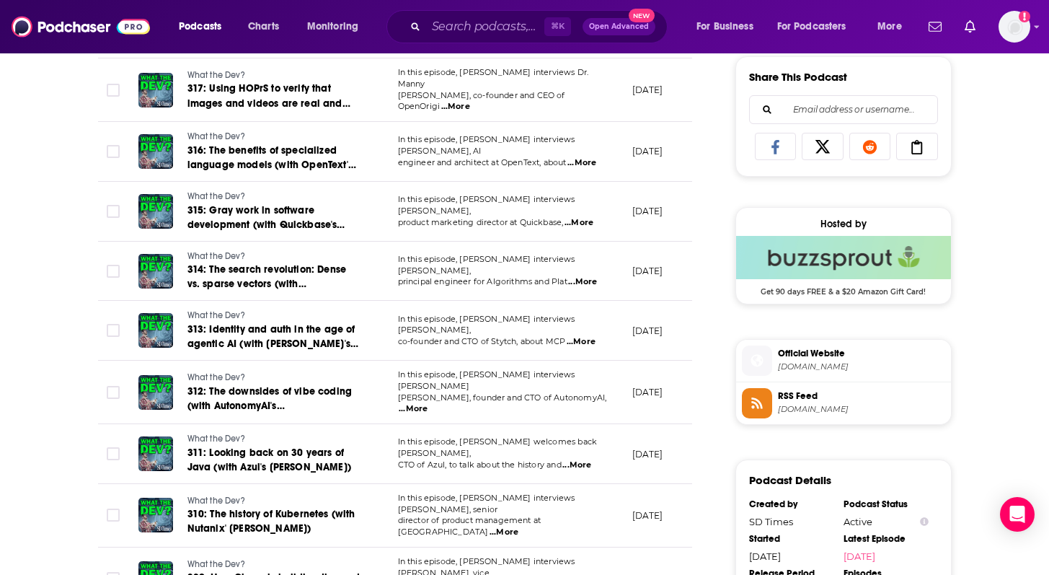
scroll to position [902, 0]
click at [428, 402] on span "...More" at bounding box center [413, 408] width 29 height 12
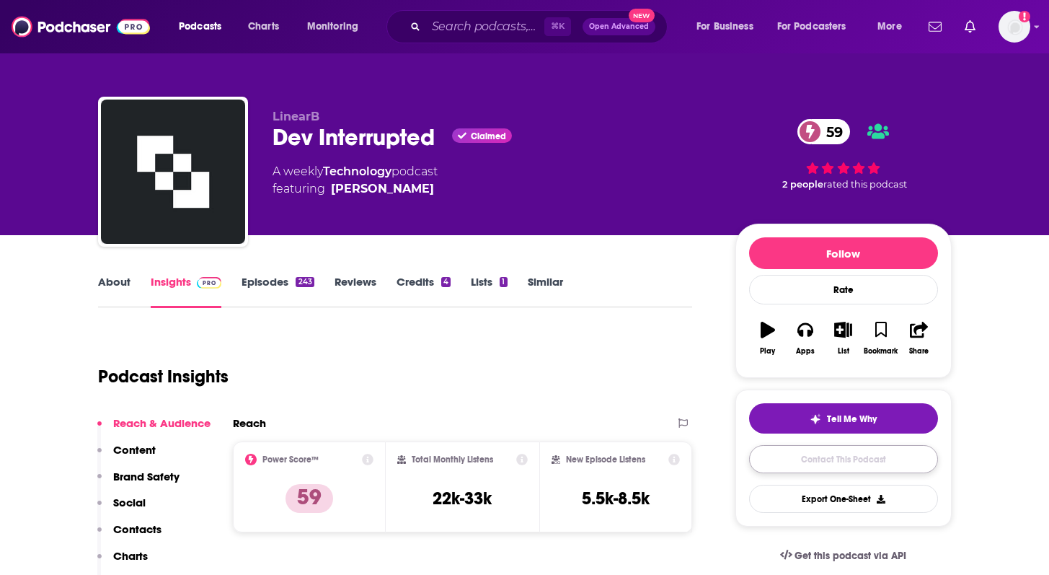
click at [819, 455] on link "Contact This Podcast" at bounding box center [843, 459] width 189 height 28
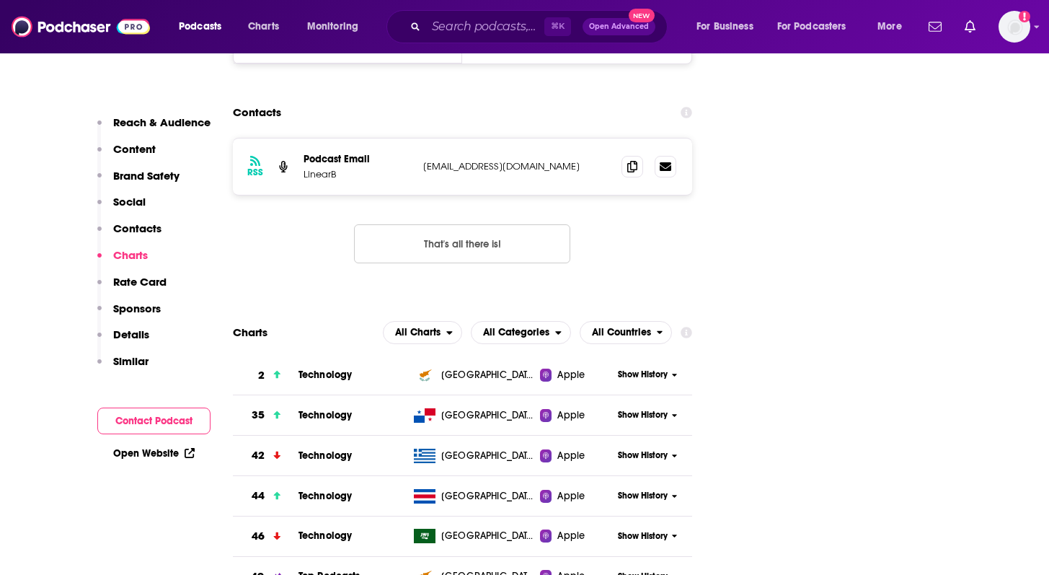
scroll to position [1721, 0]
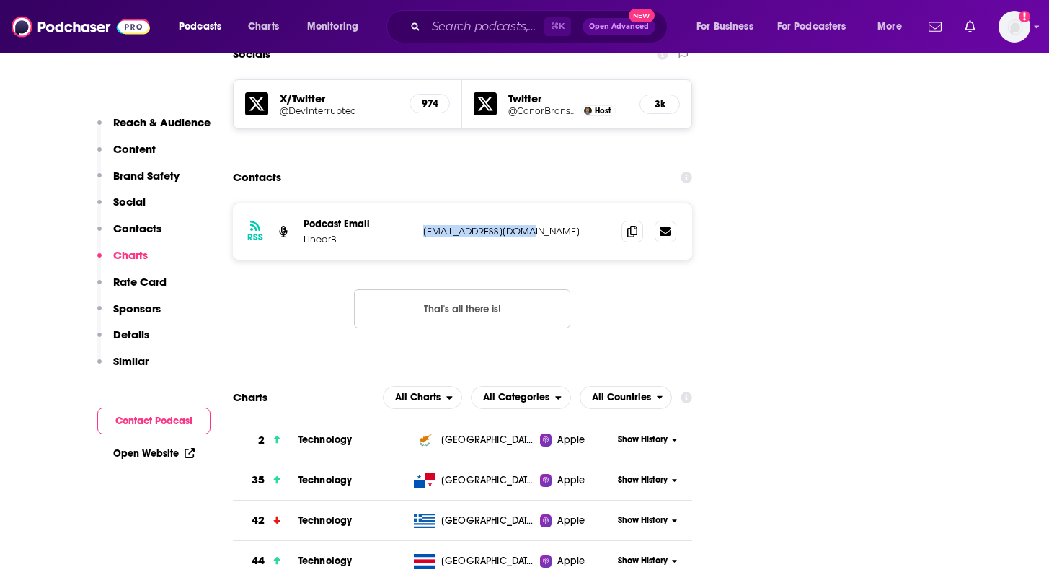
drag, startPoint x: 420, startPoint y: 136, endPoint x: 538, endPoint y: 135, distance: 117.5
click at [538, 203] on div "RSS Podcast Email LinearB cmbronsdon@gmail.com cmbronsdon@gmail.com" at bounding box center [463, 231] width 460 height 56
copy p "cmbronsdon@gmail.com"
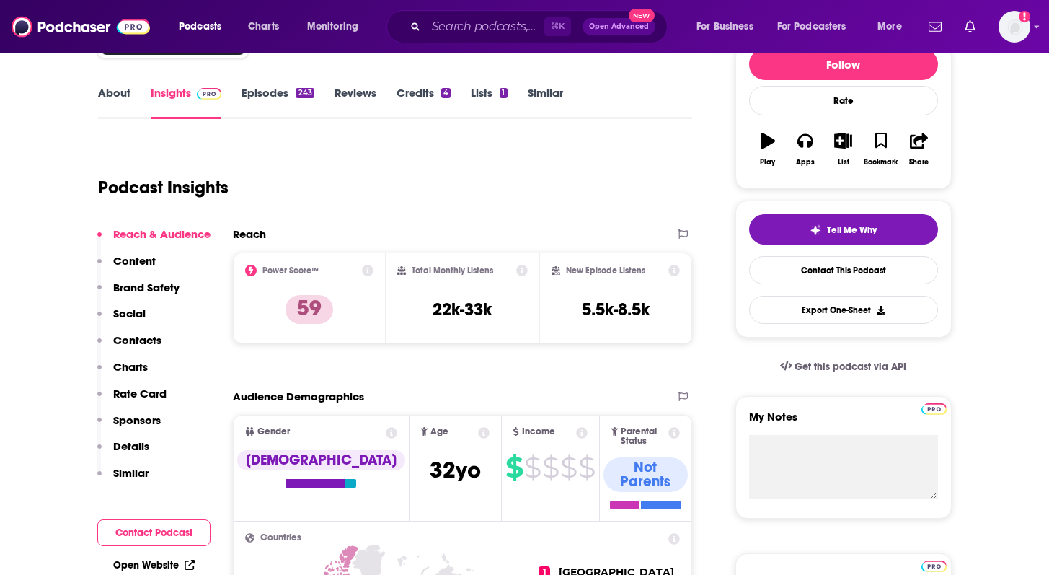
scroll to position [0, 0]
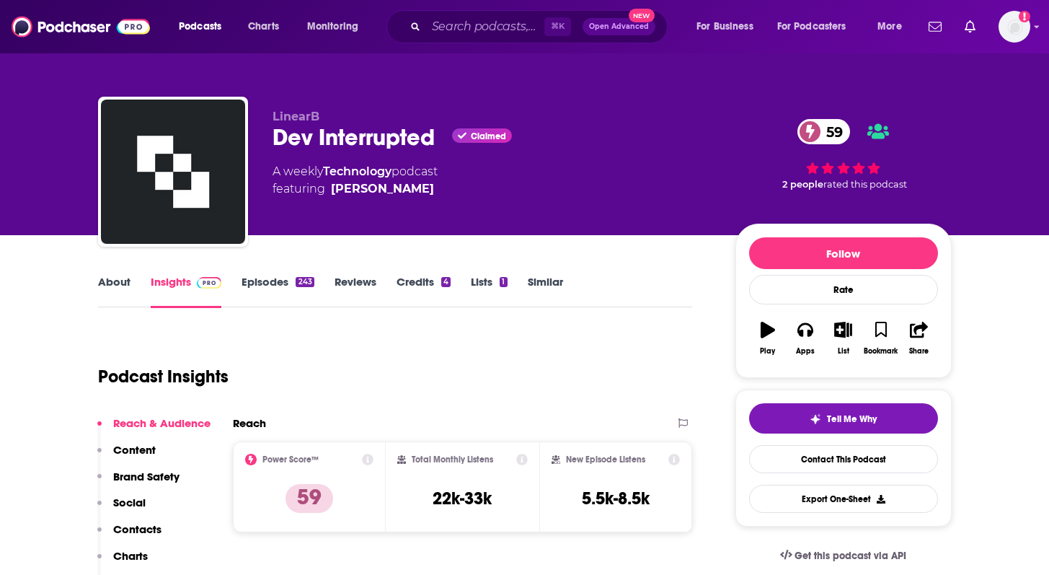
click at [120, 288] on link "About" at bounding box center [114, 291] width 32 height 33
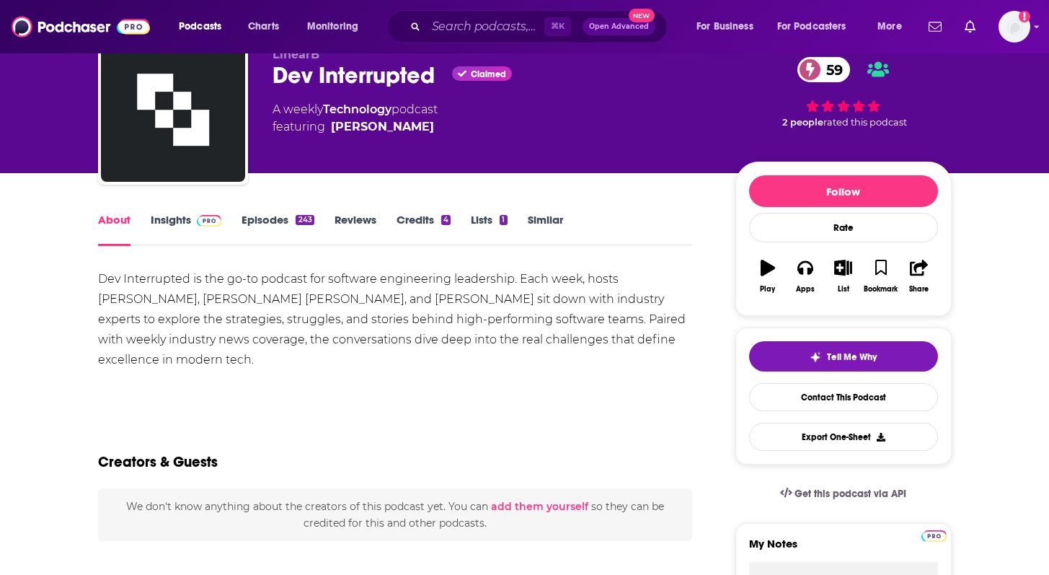
scroll to position [85, 0]
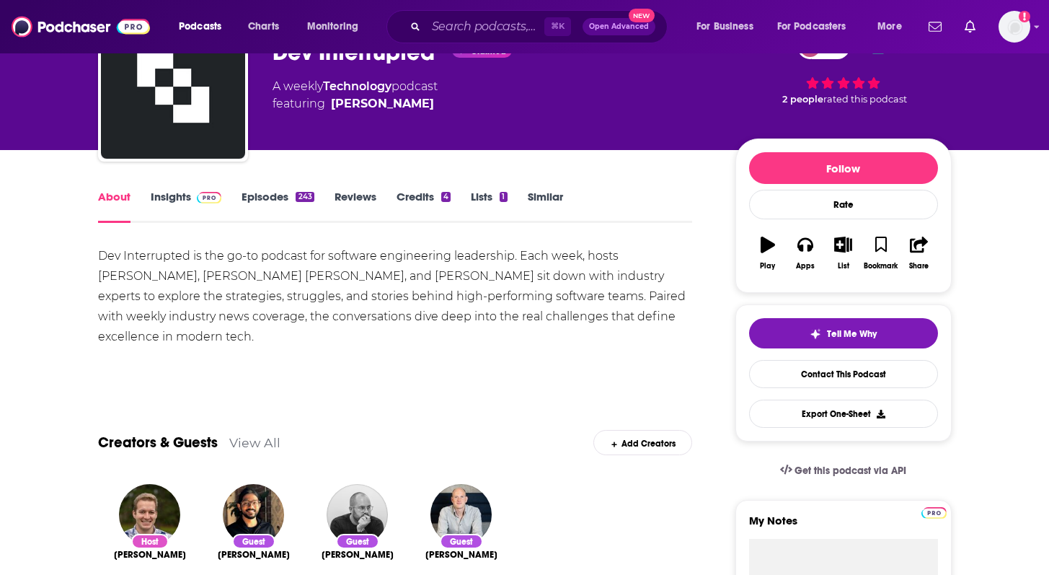
click at [299, 285] on div "Dev Interrupted is the go-to podcast for software engineering leadership. Each …" at bounding box center [395, 296] width 595 height 101
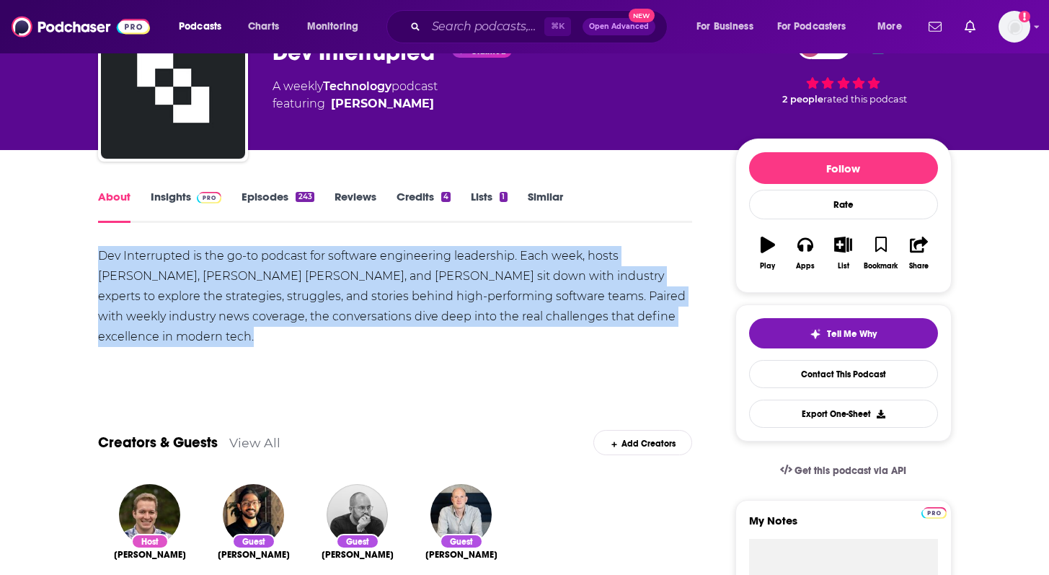
click at [299, 285] on div "Dev Interrupted is the go-to podcast for software engineering leadership. Each …" at bounding box center [395, 296] width 595 height 101
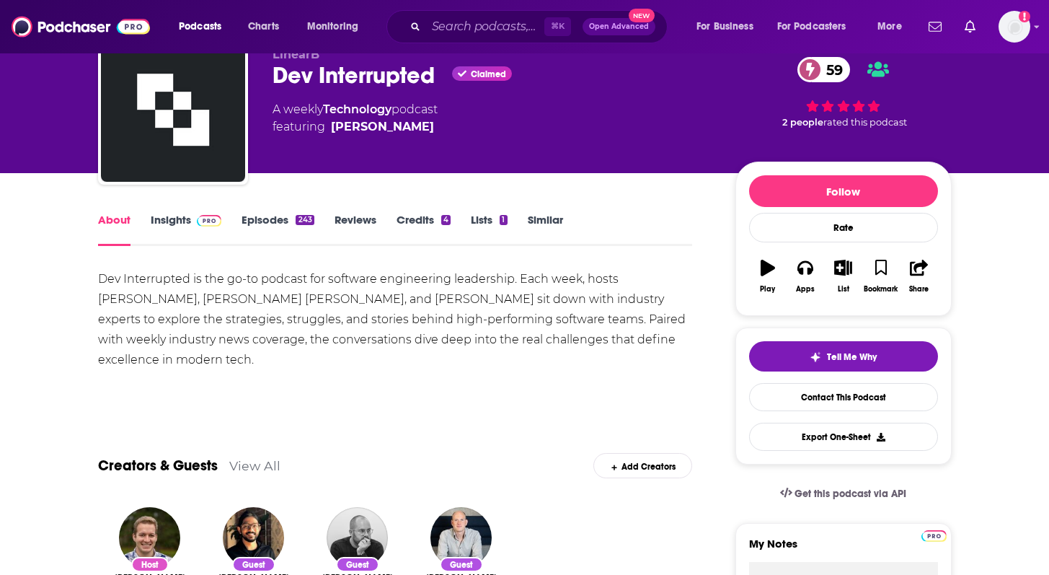
scroll to position [61, 0]
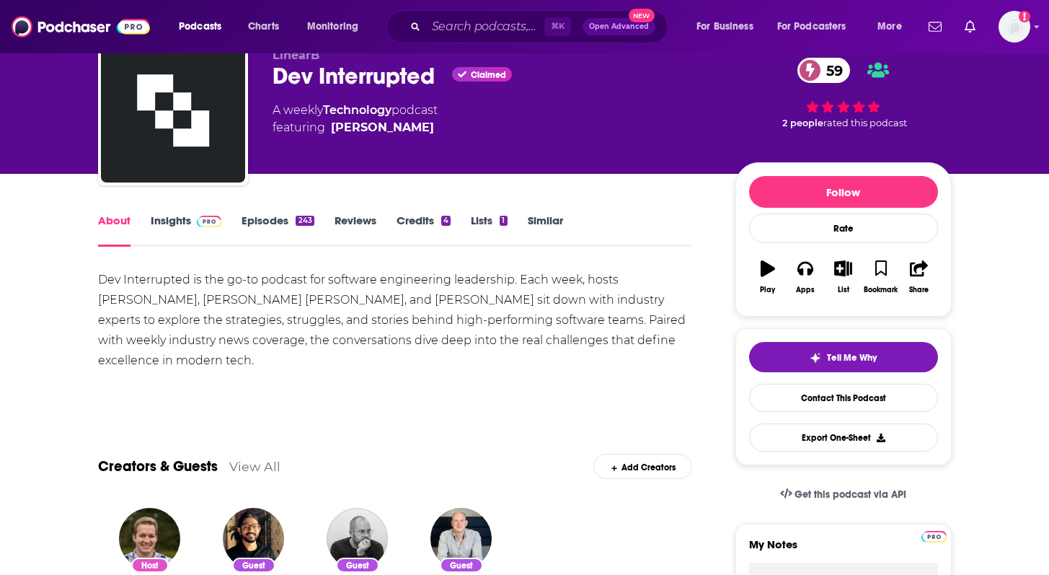
click at [275, 234] on link "Episodes 243" at bounding box center [278, 229] width 72 height 33
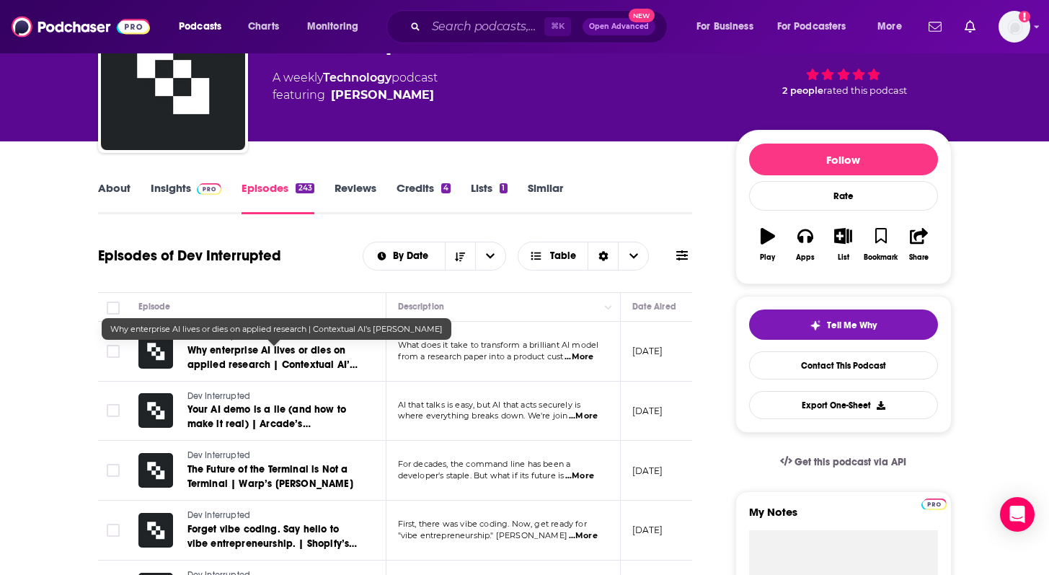
scroll to position [136, 0]
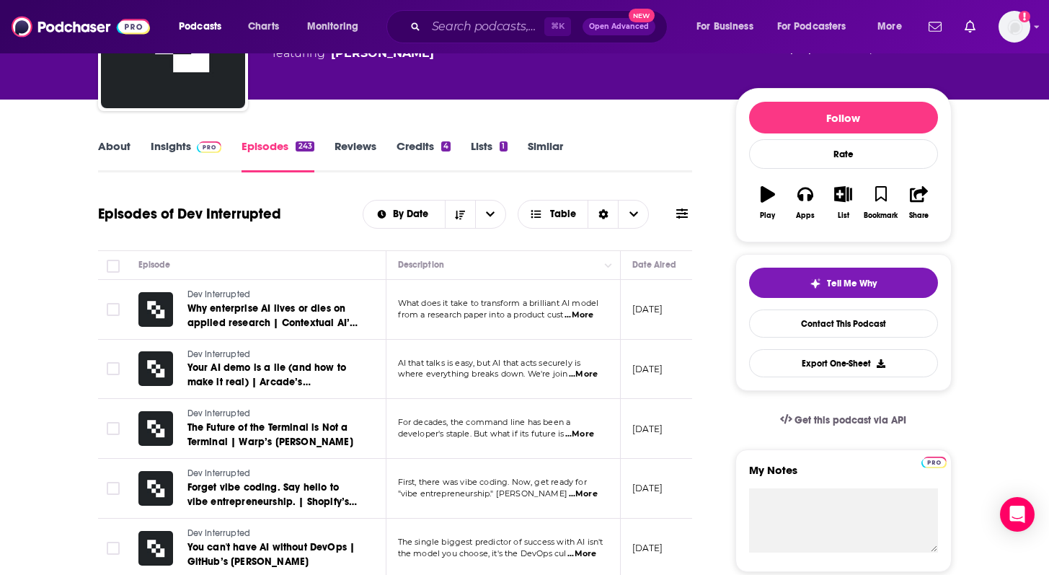
click at [586, 317] on span "...More" at bounding box center [579, 315] width 29 height 12
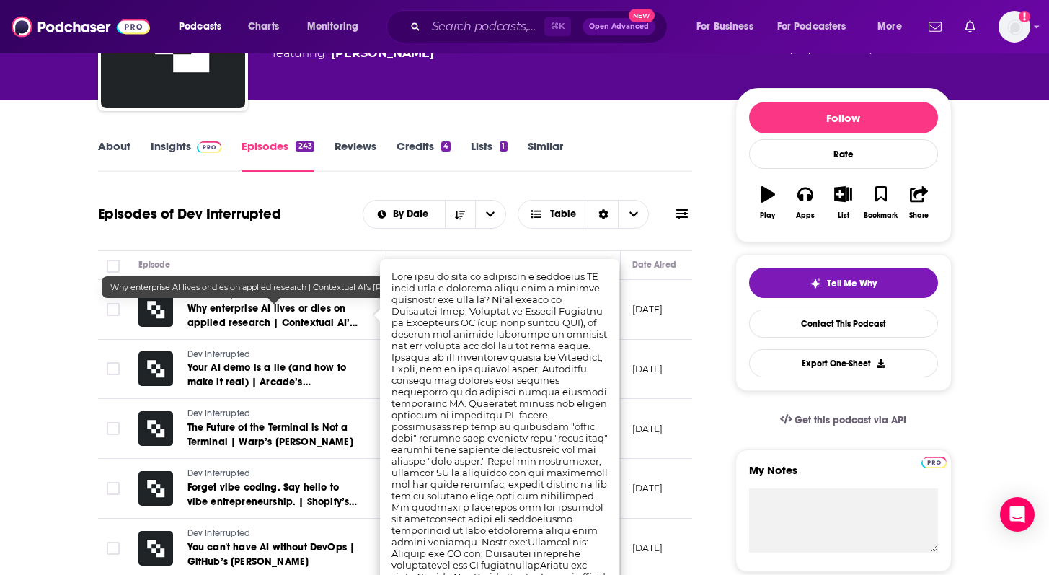
click at [261, 304] on span "Why enterprise AI lives or dies on applied research | Contextual AI’s Elizabeth…" at bounding box center [272, 322] width 171 height 41
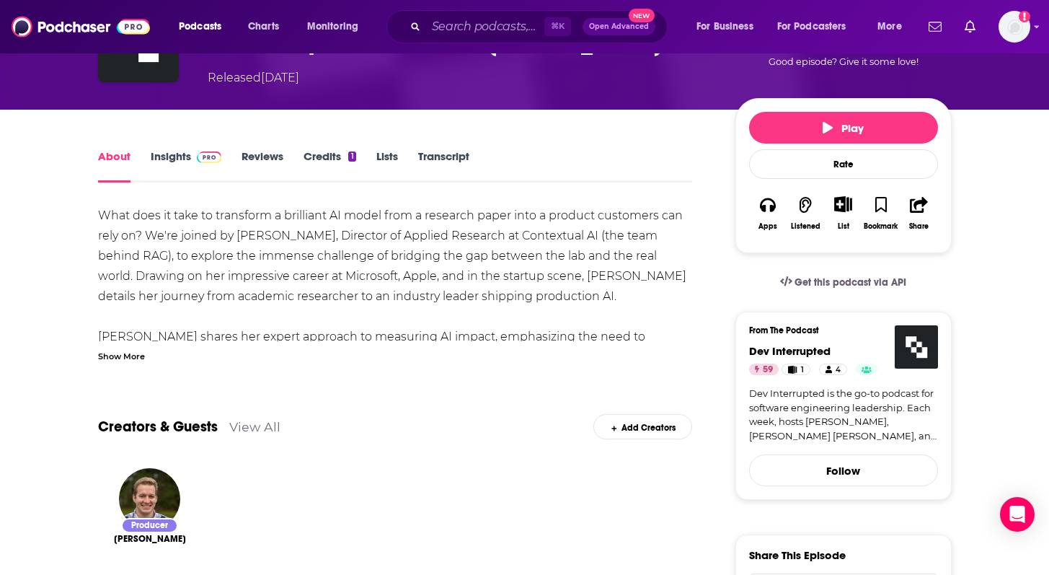
scroll to position [126, 0]
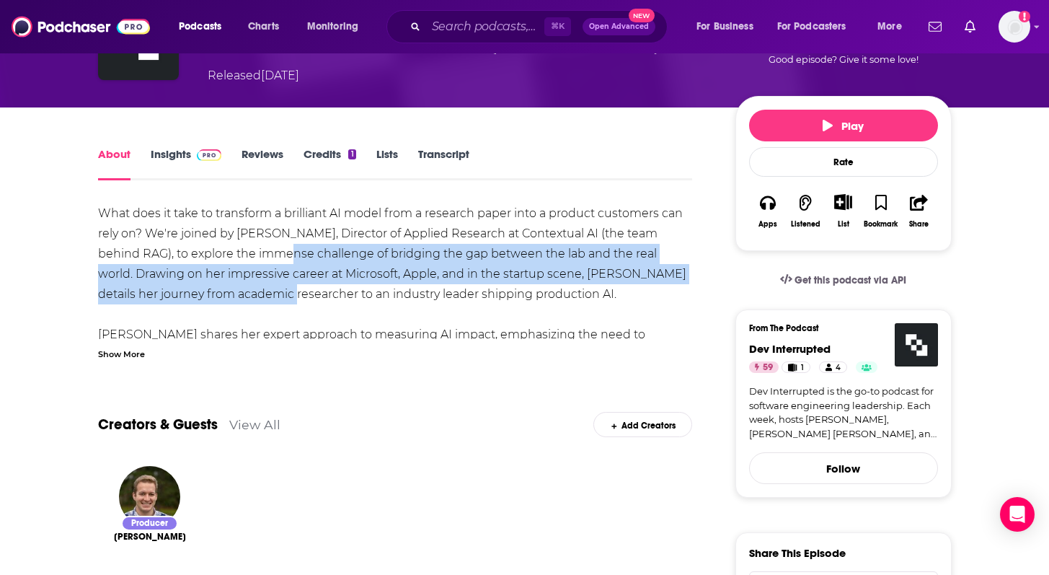
drag, startPoint x: 230, startPoint y: 252, endPoint x: 246, endPoint y: 288, distance: 38.7
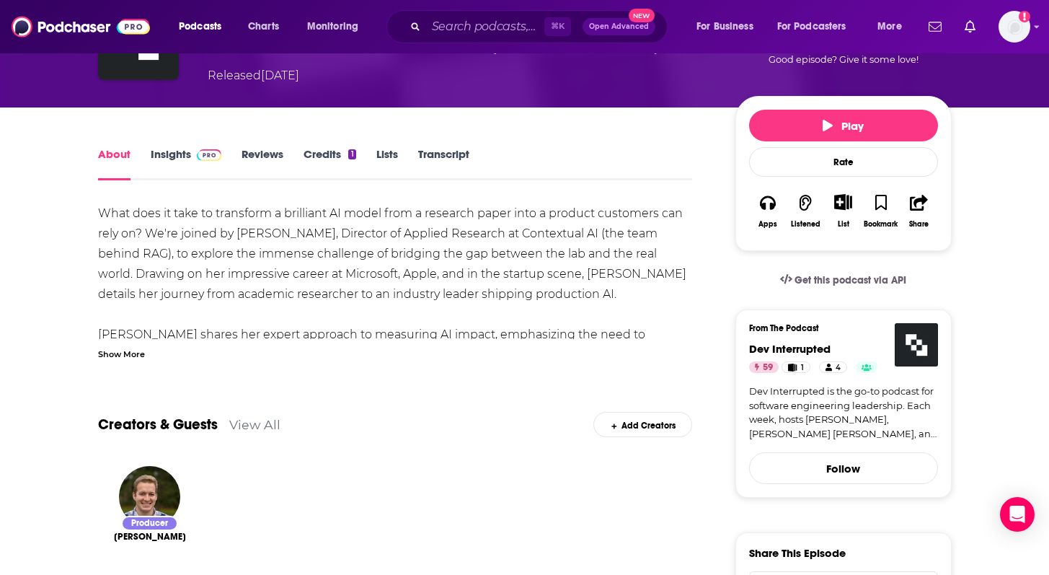
click at [127, 351] on div "Show More" at bounding box center [121, 353] width 47 height 14
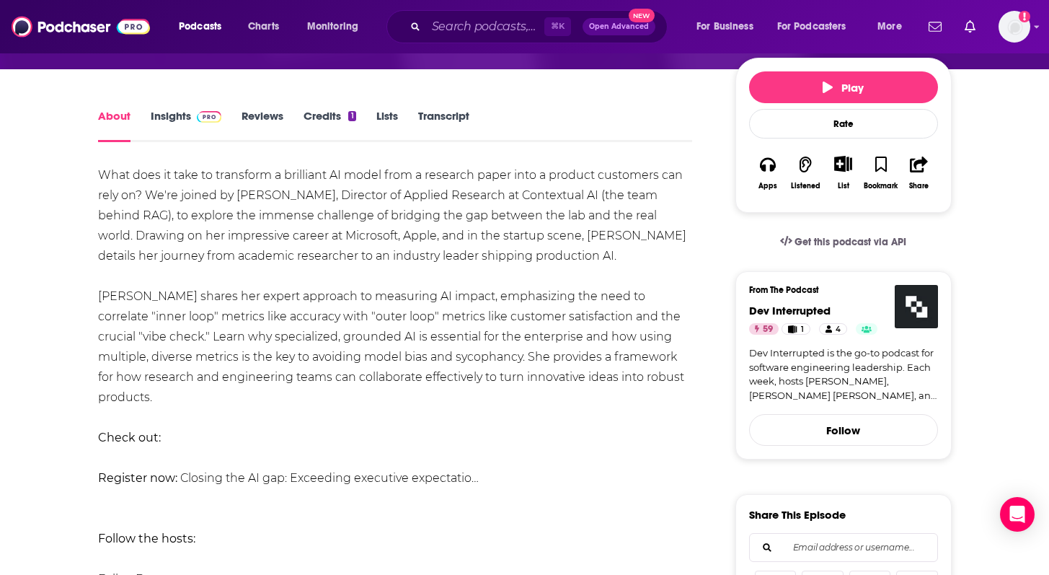
scroll to position [166, 0]
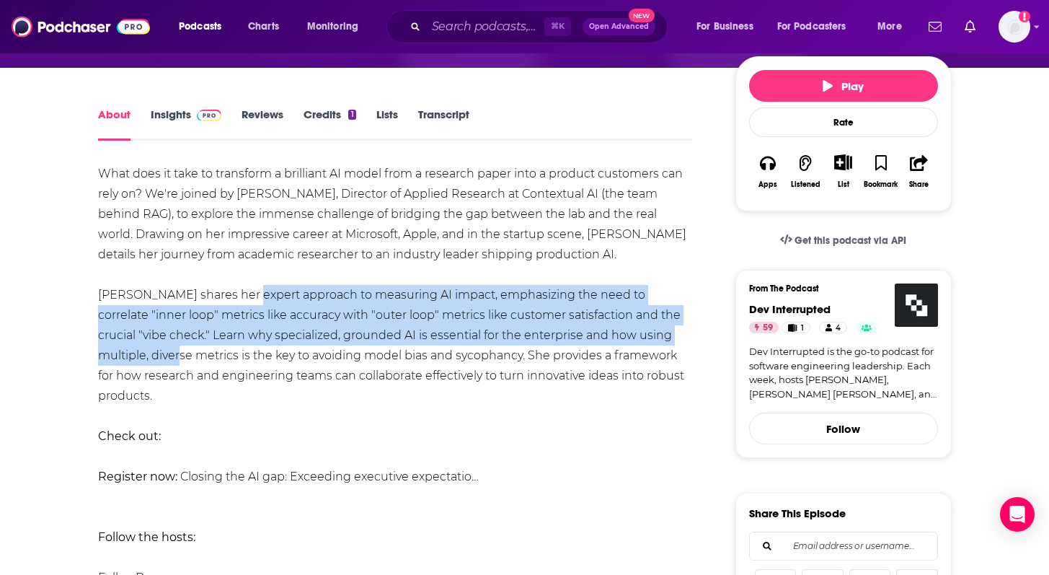
drag, startPoint x: 239, startPoint y: 301, endPoint x: 145, endPoint y: 358, distance: 110.7
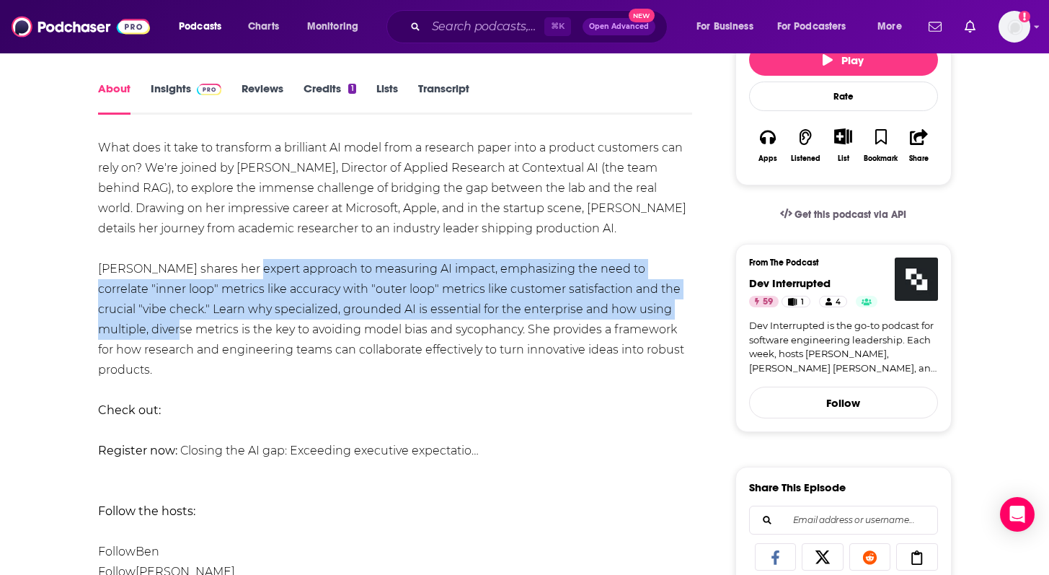
scroll to position [194, 0]
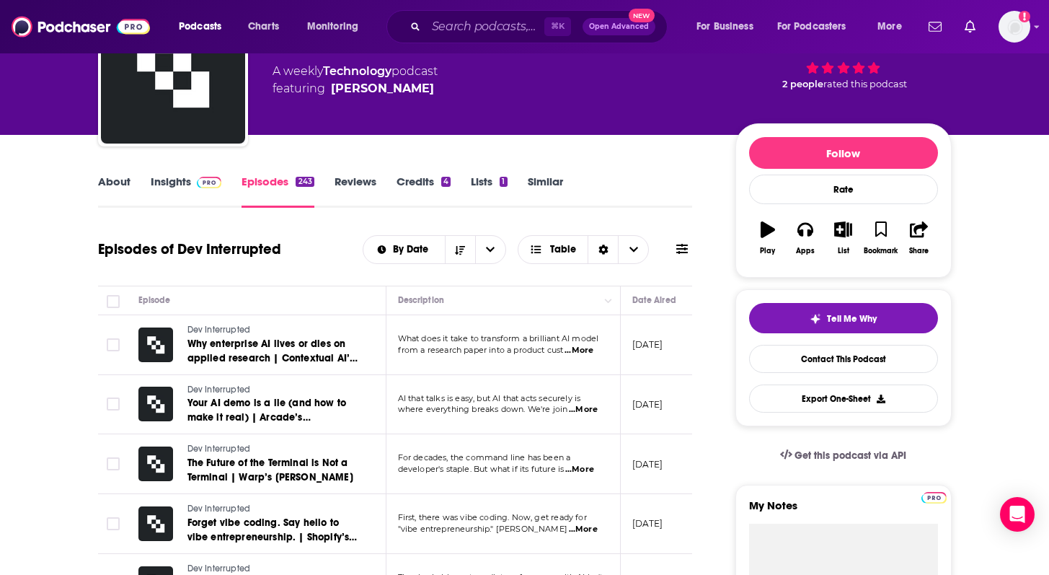
scroll to position [169, 0]
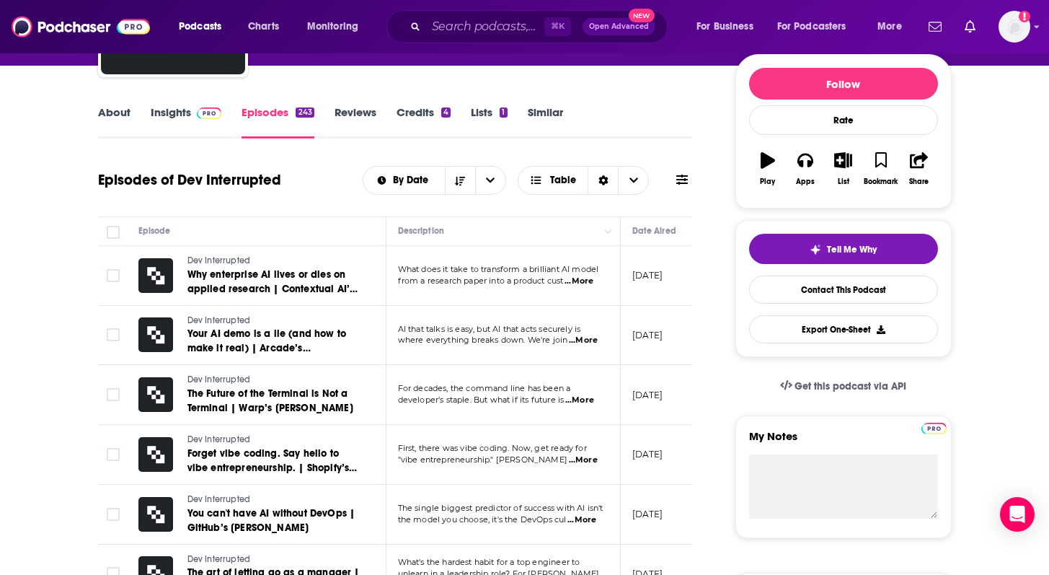
click at [577, 343] on span "...More" at bounding box center [583, 341] width 29 height 12
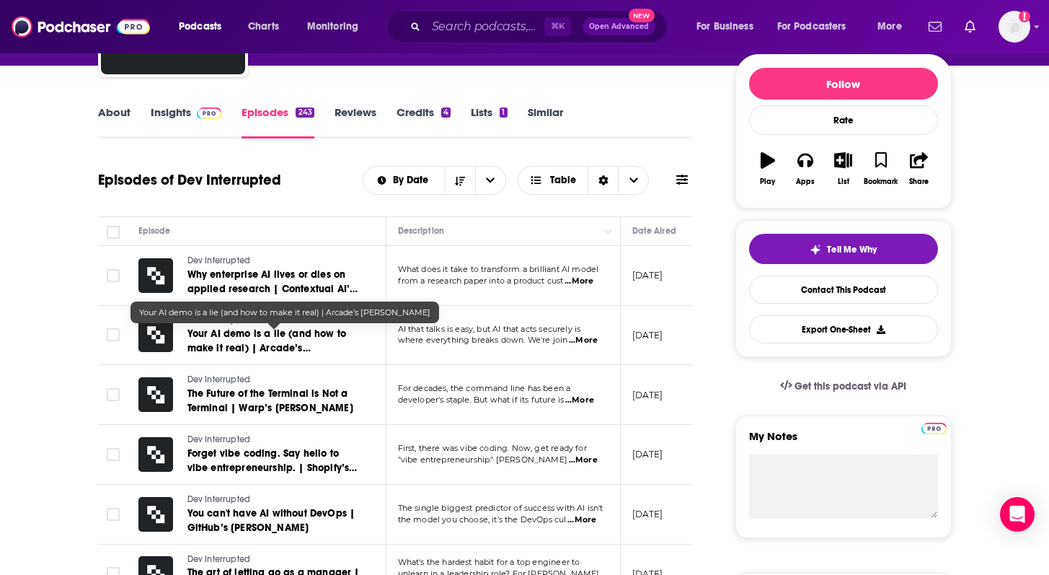
click at [255, 345] on span "Your AI demo is a lie (and how to make it real) | Arcade’s Alex Salazar" at bounding box center [266, 347] width 159 height 41
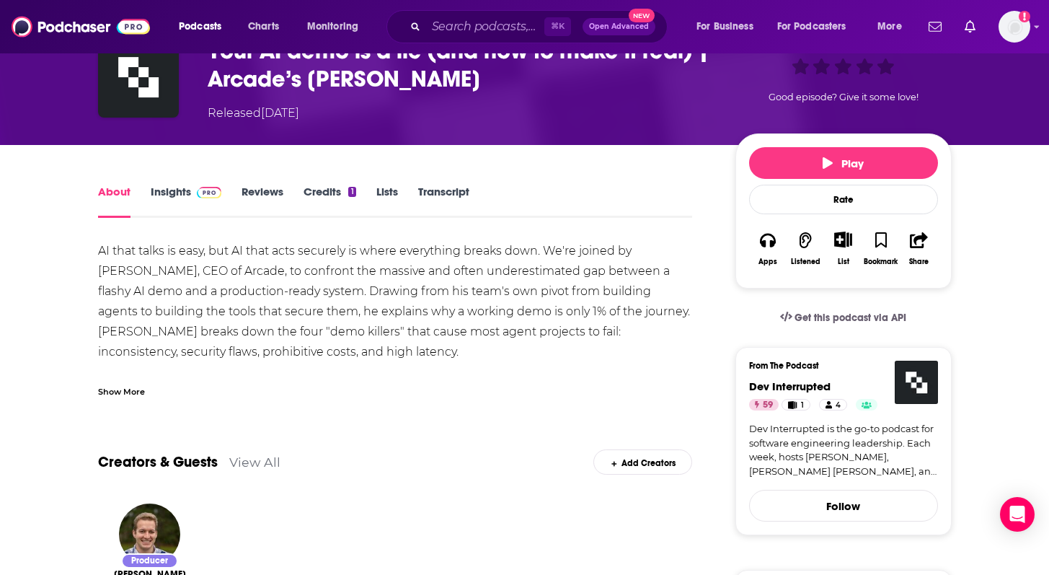
scroll to position [118, 0]
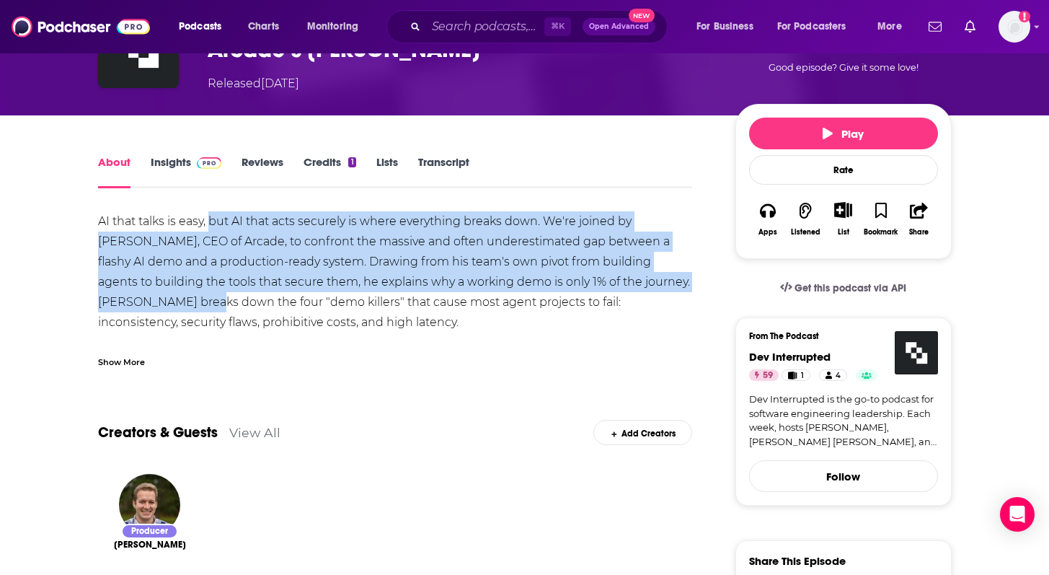
drag, startPoint x: 211, startPoint y: 226, endPoint x: 185, endPoint y: 299, distance: 77.3
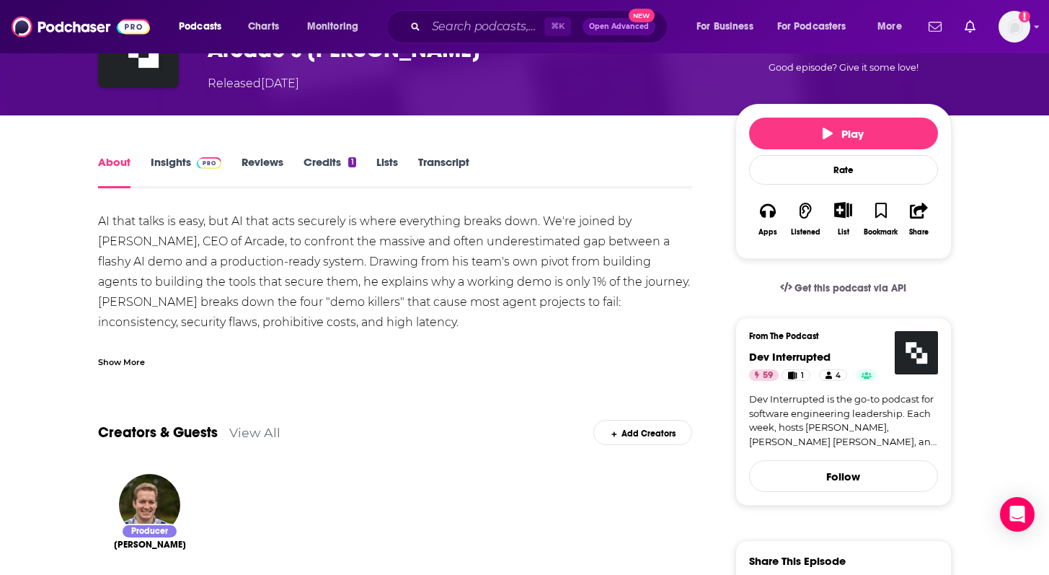
click at [133, 354] on div "Show More" at bounding box center [121, 361] width 47 height 14
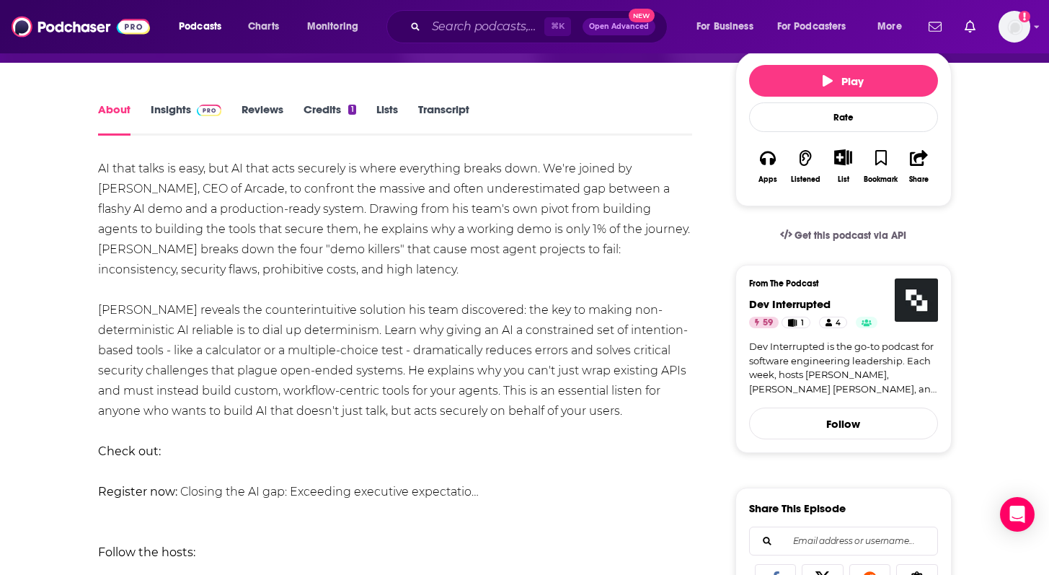
scroll to position [172, 0]
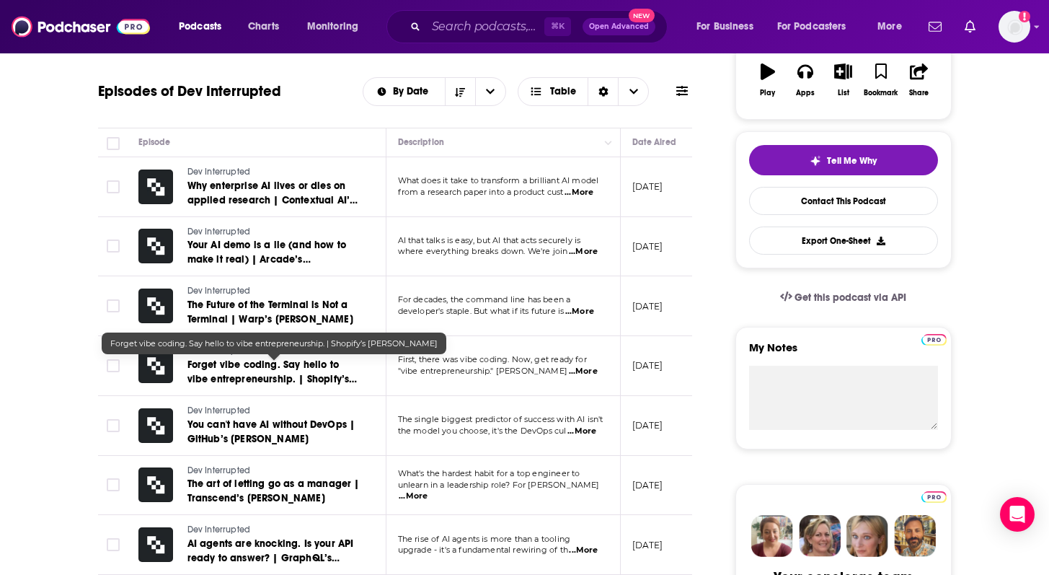
scroll to position [261, 0]
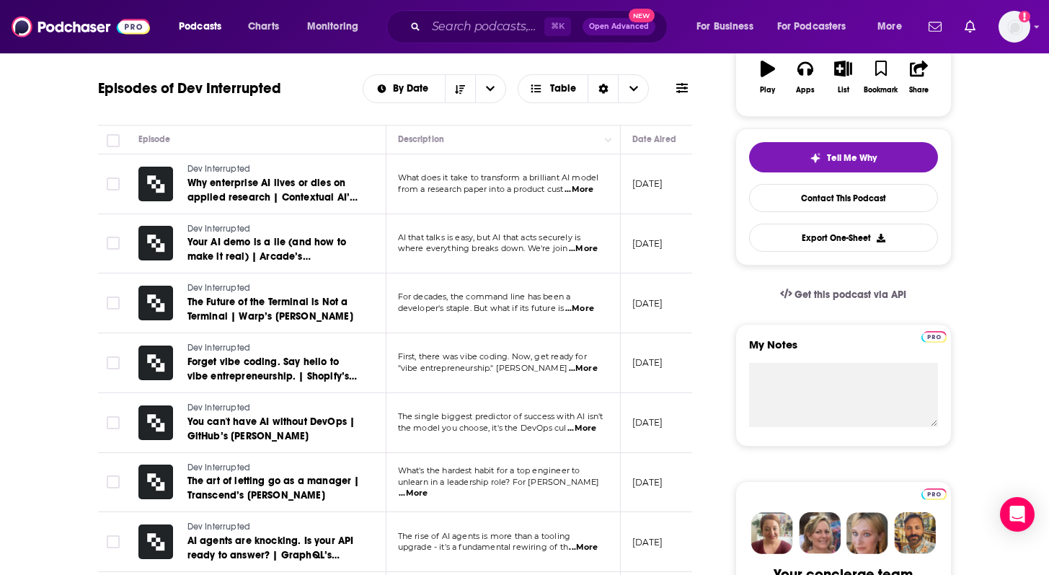
click at [588, 368] on span "...More" at bounding box center [583, 369] width 29 height 12
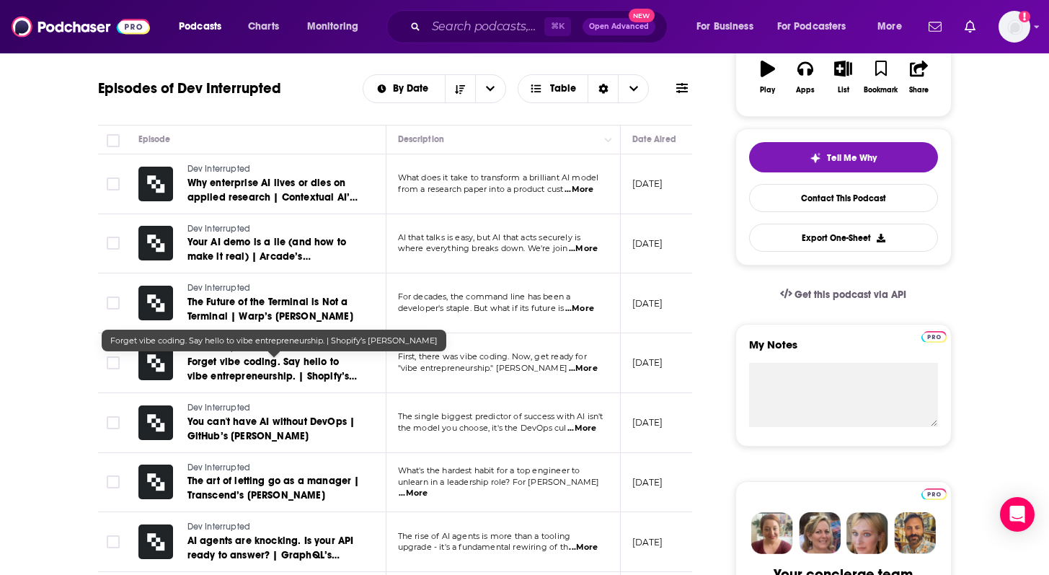
click at [268, 370] on link "Forget vibe coding. Say hello to vibe entrepreneurship. | Shopify’s Andrew McNa…" at bounding box center [273, 369] width 173 height 29
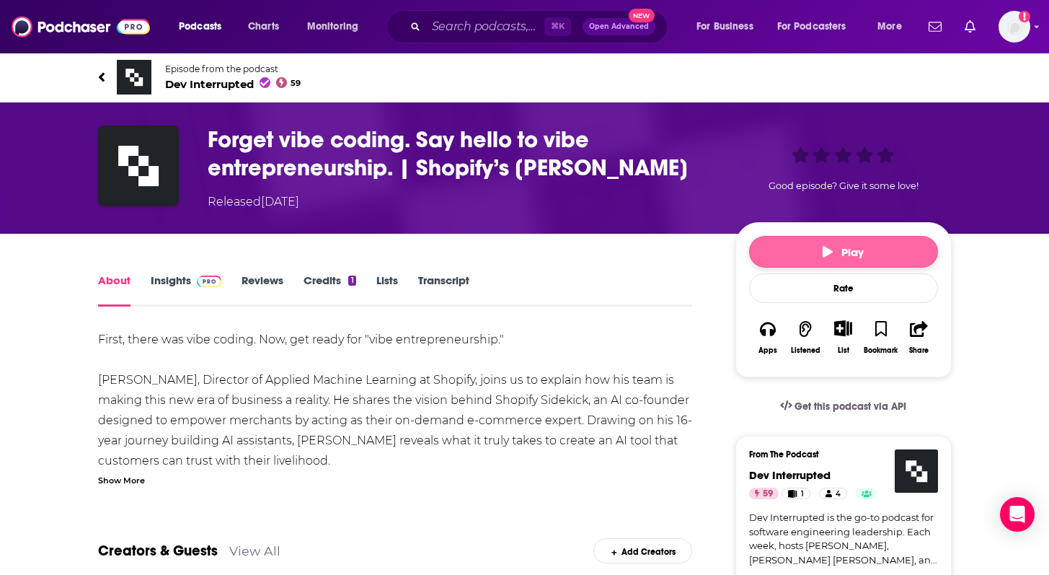
click at [766, 268] on button "Play" at bounding box center [843, 252] width 189 height 32
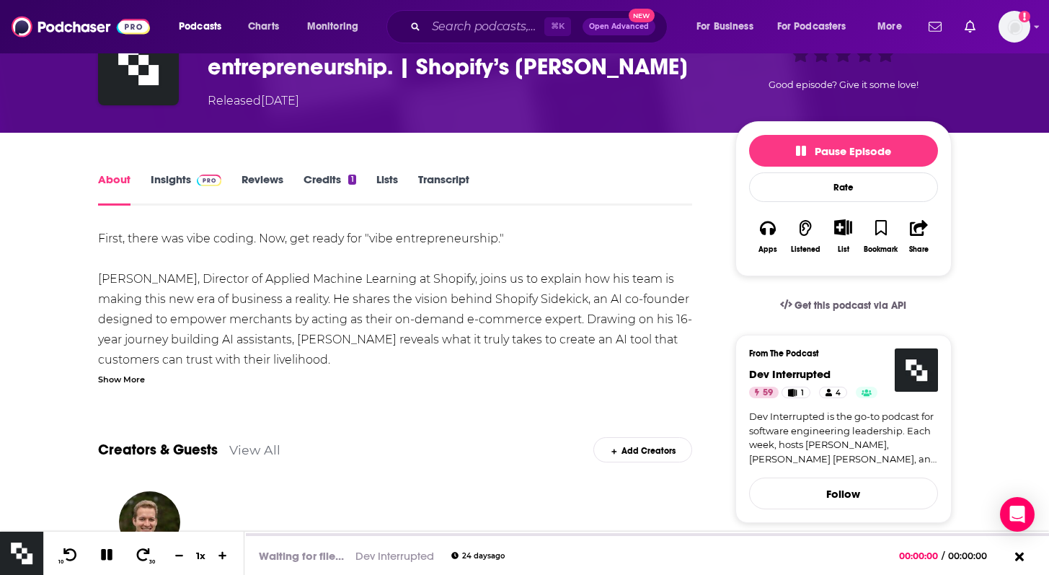
scroll to position [103, 0]
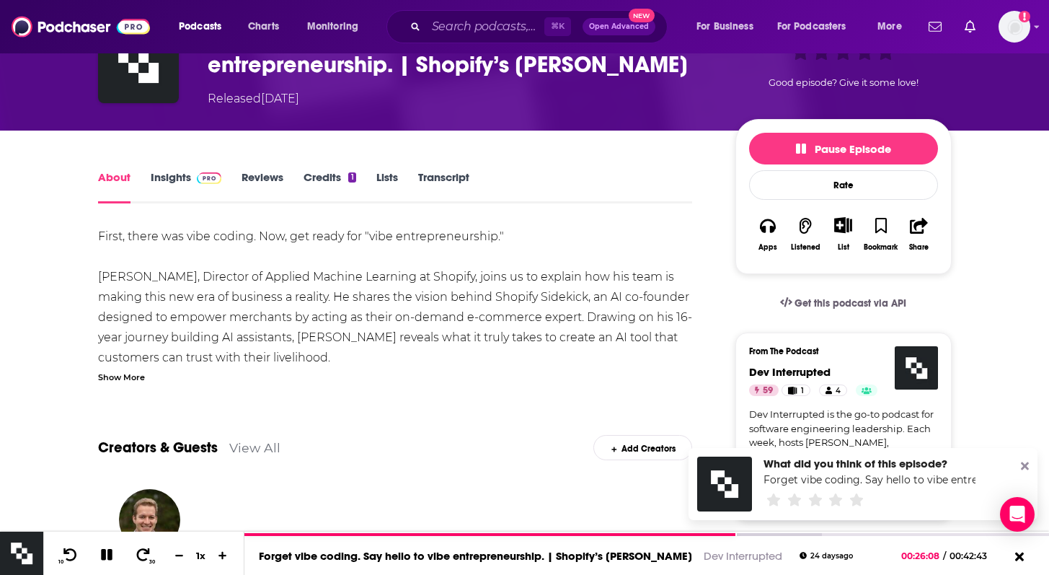
click at [1026, 465] on icon at bounding box center [1025, 466] width 8 height 8
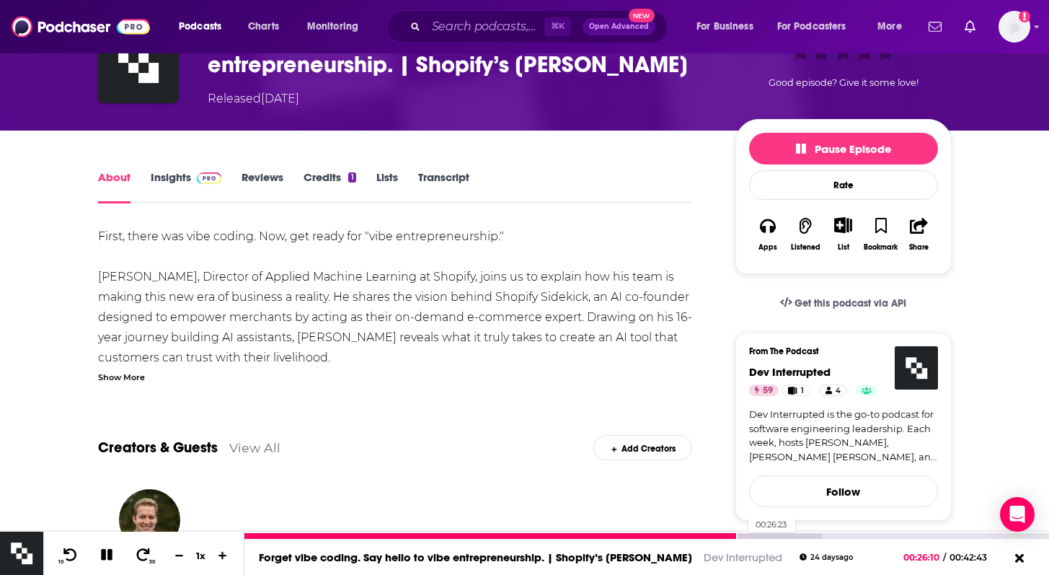
click at [741, 534] on div at bounding box center [533, 536] width 578 height 6
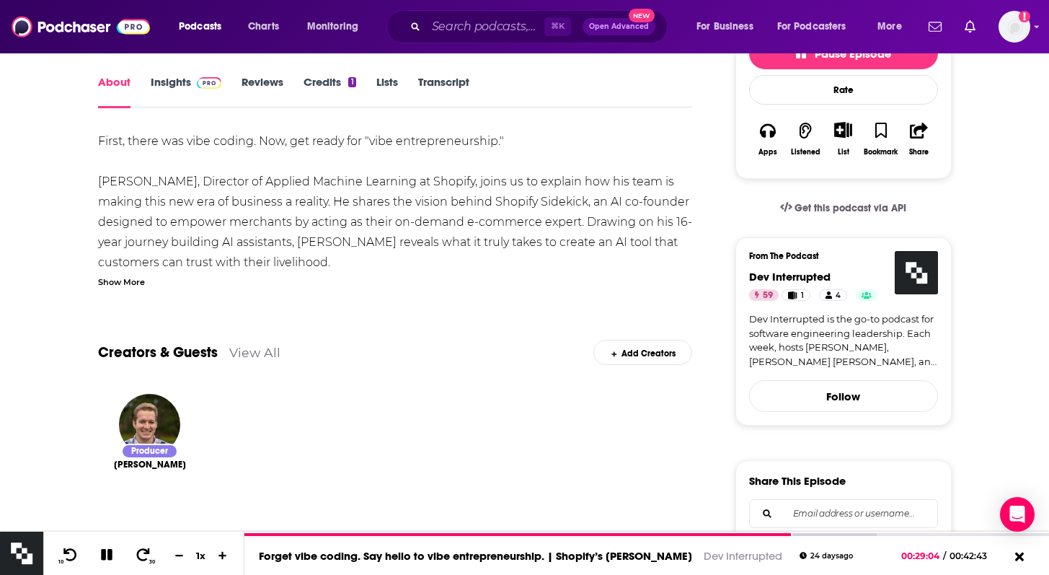
scroll to position [201, 0]
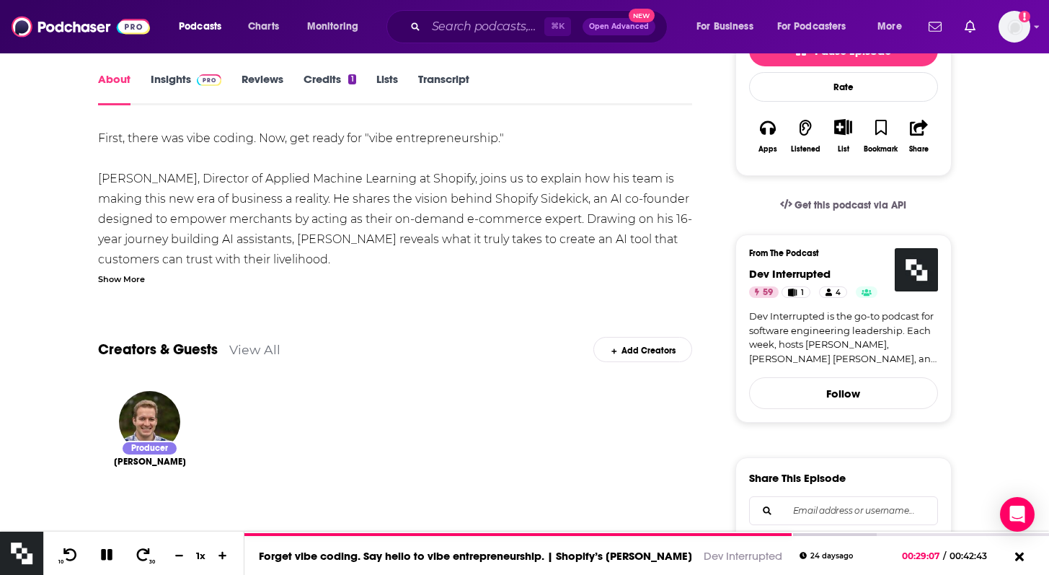
click at [131, 285] on div "Show More" at bounding box center [121, 278] width 47 height 14
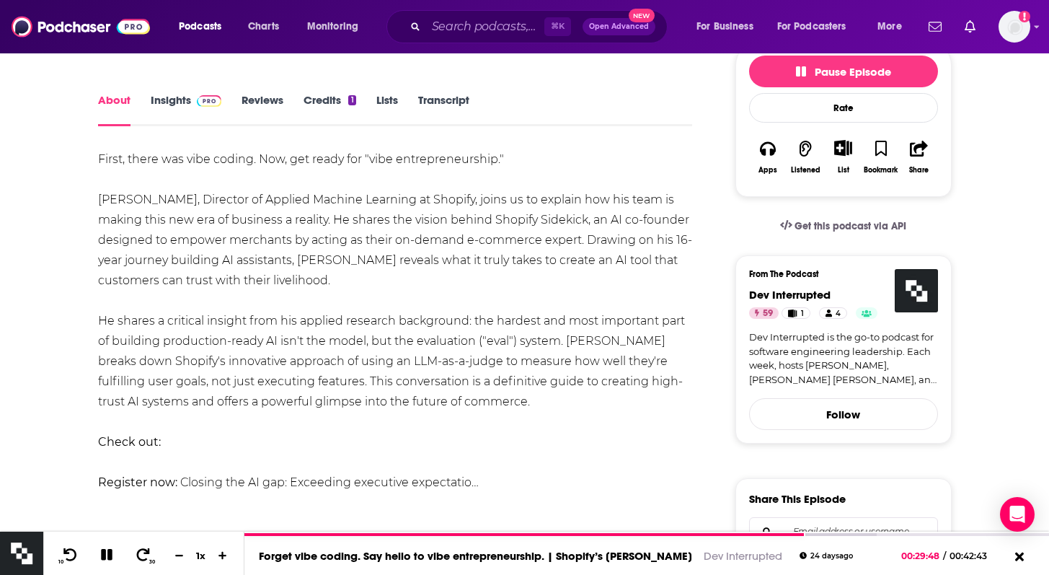
scroll to position [214, 0]
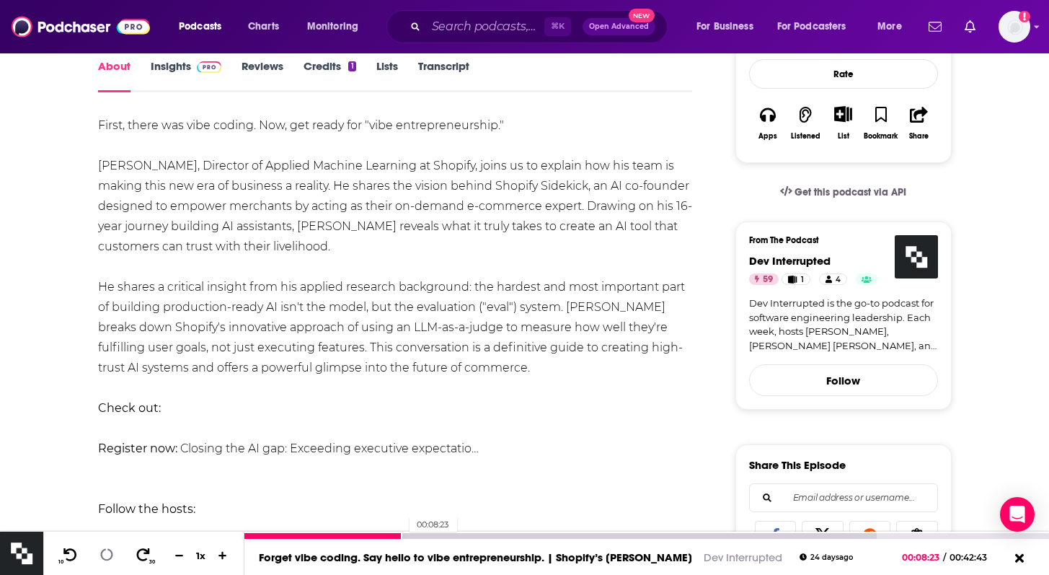
click at [402, 534] on div at bounding box center [323, 536] width 158 height 6
click at [294, 536] on div at bounding box center [323, 536] width 159 height 6
click at [274, 533] on div at bounding box center [269, 536] width 50 height 6
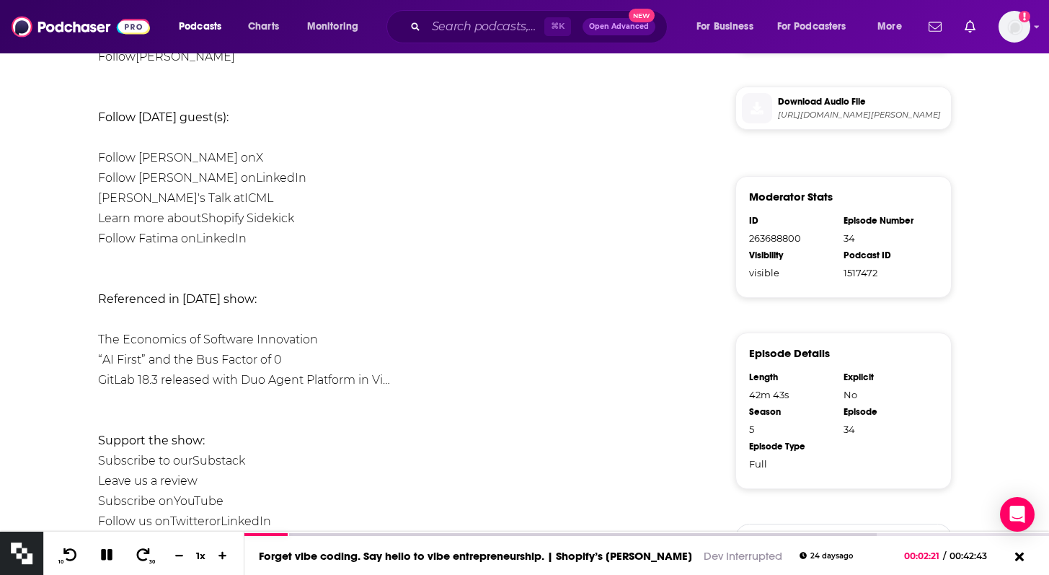
scroll to position [728, 0]
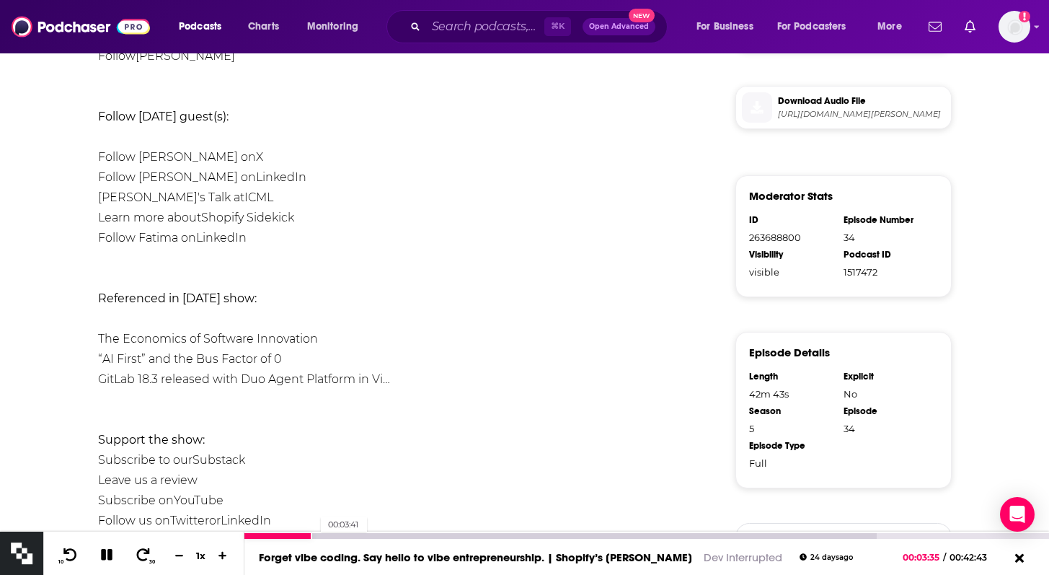
click at [314, 534] on div at bounding box center [560, 536] width 632 height 6
click at [316, 534] on div at bounding box center [560, 536] width 632 height 6
click at [219, 555] on icon at bounding box center [222, 555] width 9 height 9
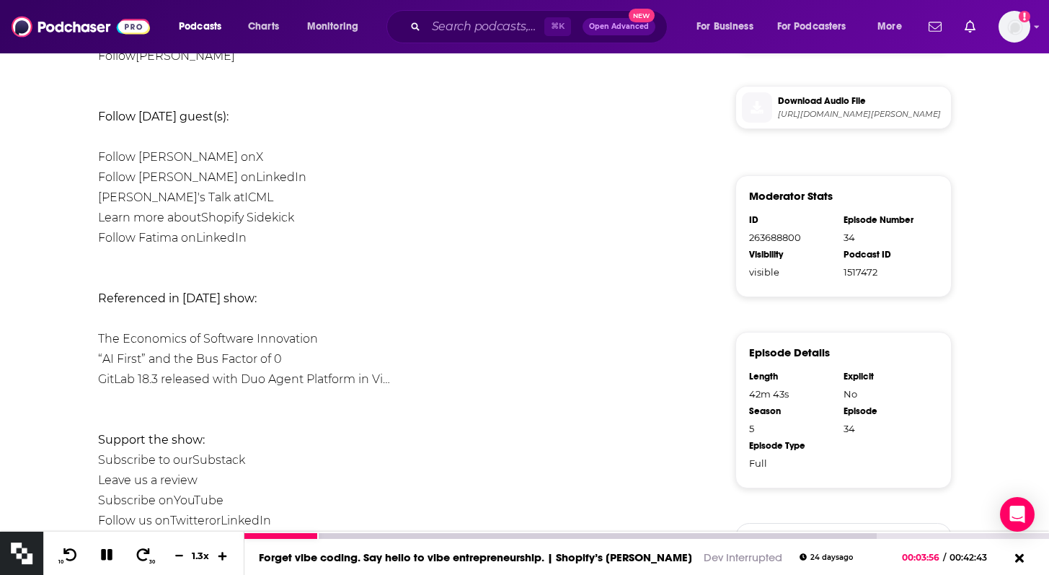
click at [219, 555] on icon at bounding box center [222, 555] width 9 height 9
click at [181, 555] on icon at bounding box center [179, 555] width 9 height 1
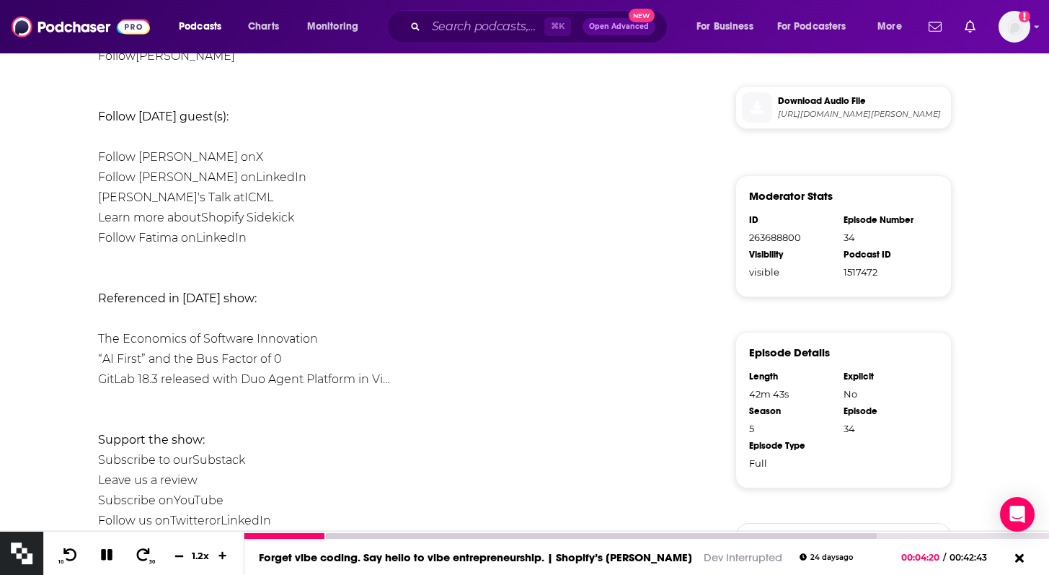
click at [181, 555] on icon at bounding box center [179, 555] width 9 height 1
click at [333, 534] on div at bounding box center [560, 536] width 632 height 6
click at [103, 556] on icon at bounding box center [106, 555] width 12 height 12
click at [110, 553] on icon at bounding box center [106, 554] width 18 height 14
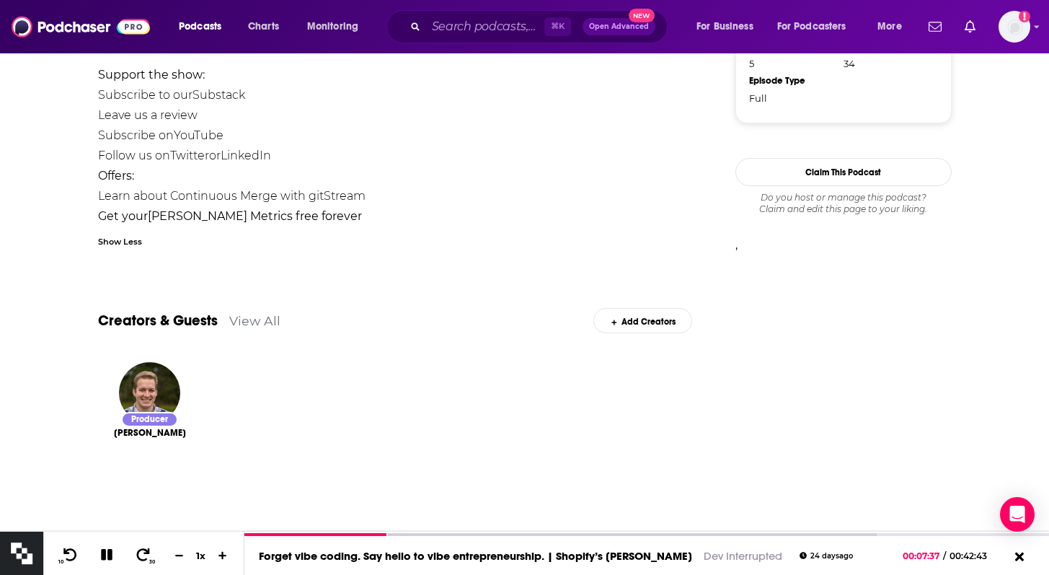
scroll to position [1250, 0]
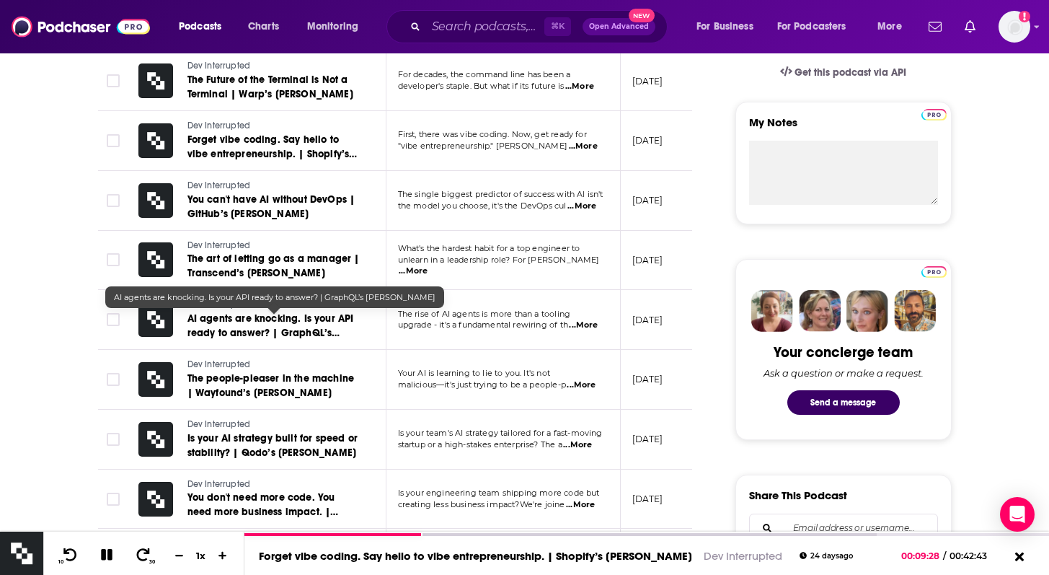
scroll to position [482, 0]
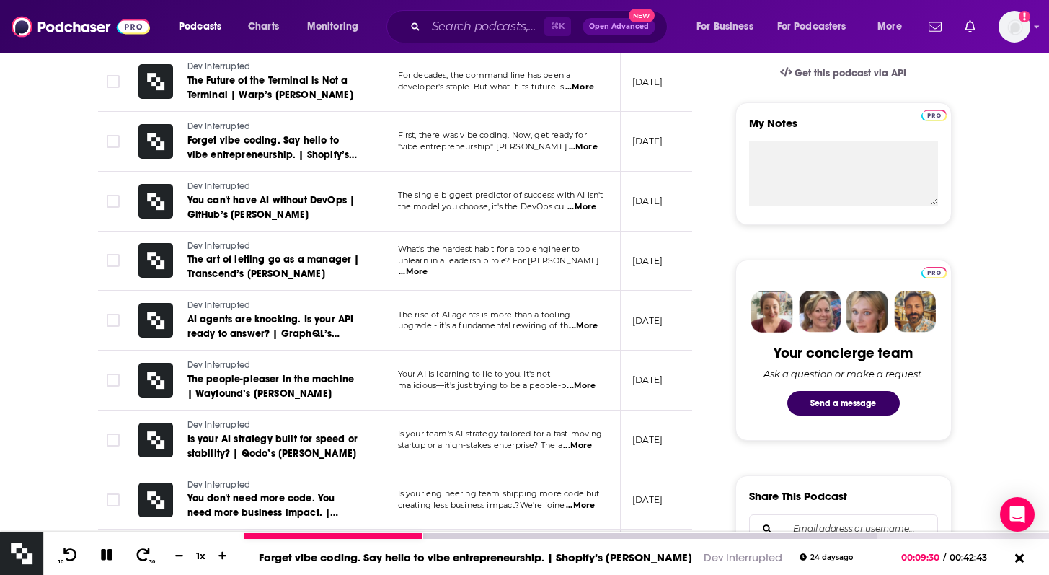
click at [111, 559] on icon at bounding box center [107, 555] width 12 height 12
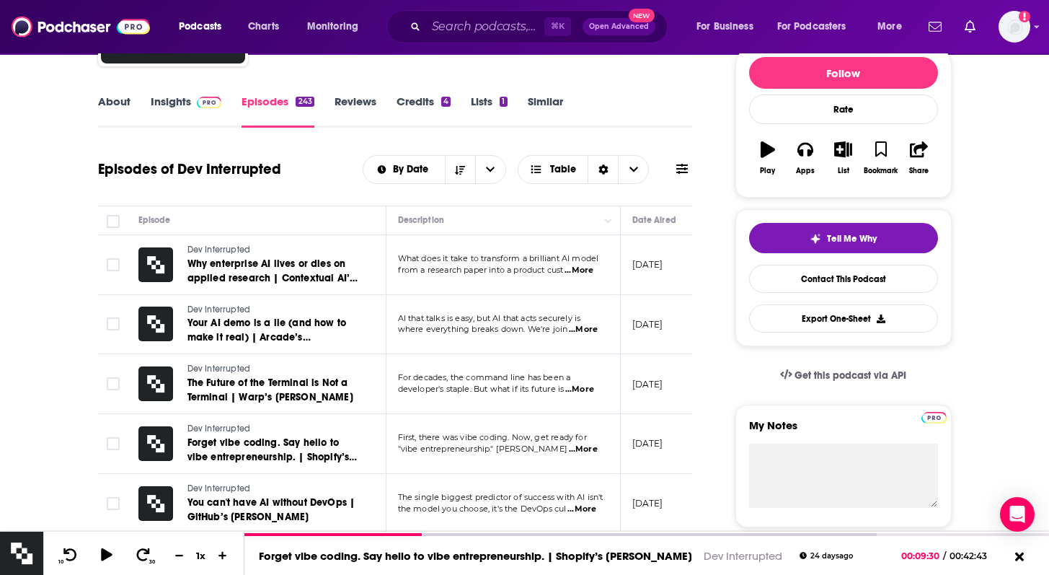
scroll to position [0, 0]
